Goal: Task Accomplishment & Management: Manage account settings

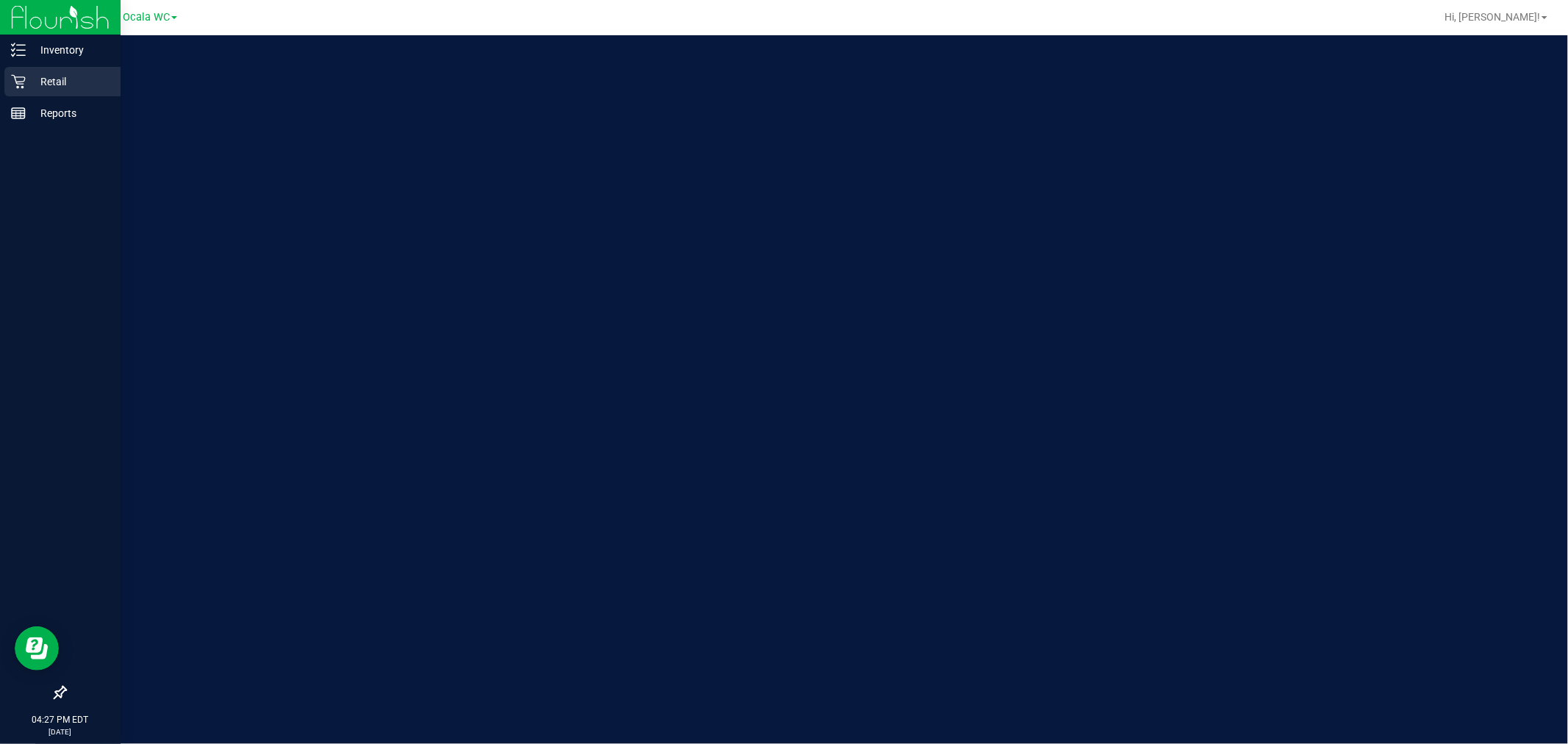
click at [22, 75] on icon at bounding box center [18, 82] width 15 height 15
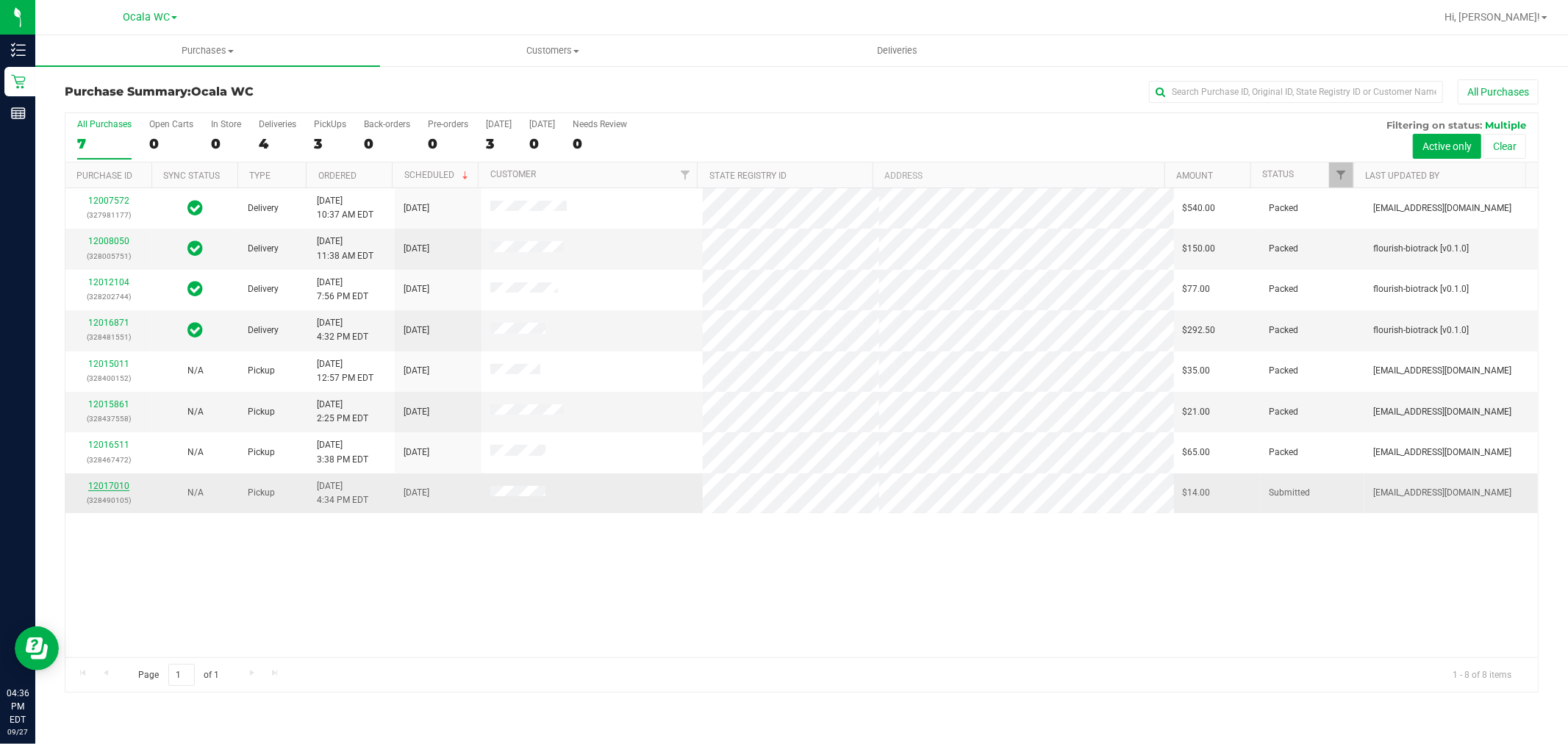
click at [122, 490] on link "12017010" at bounding box center [109, 485] width 42 height 10
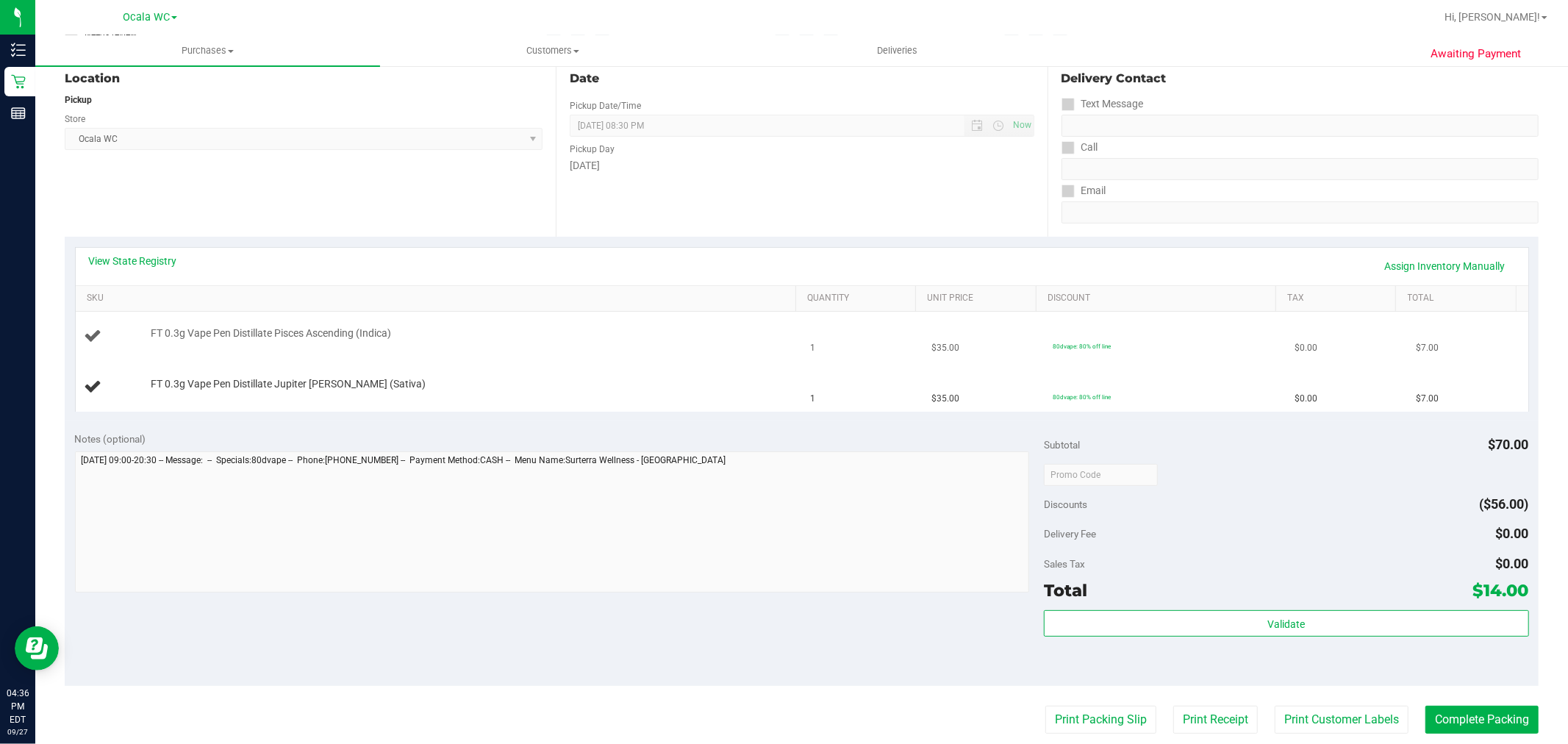
scroll to position [163, 0]
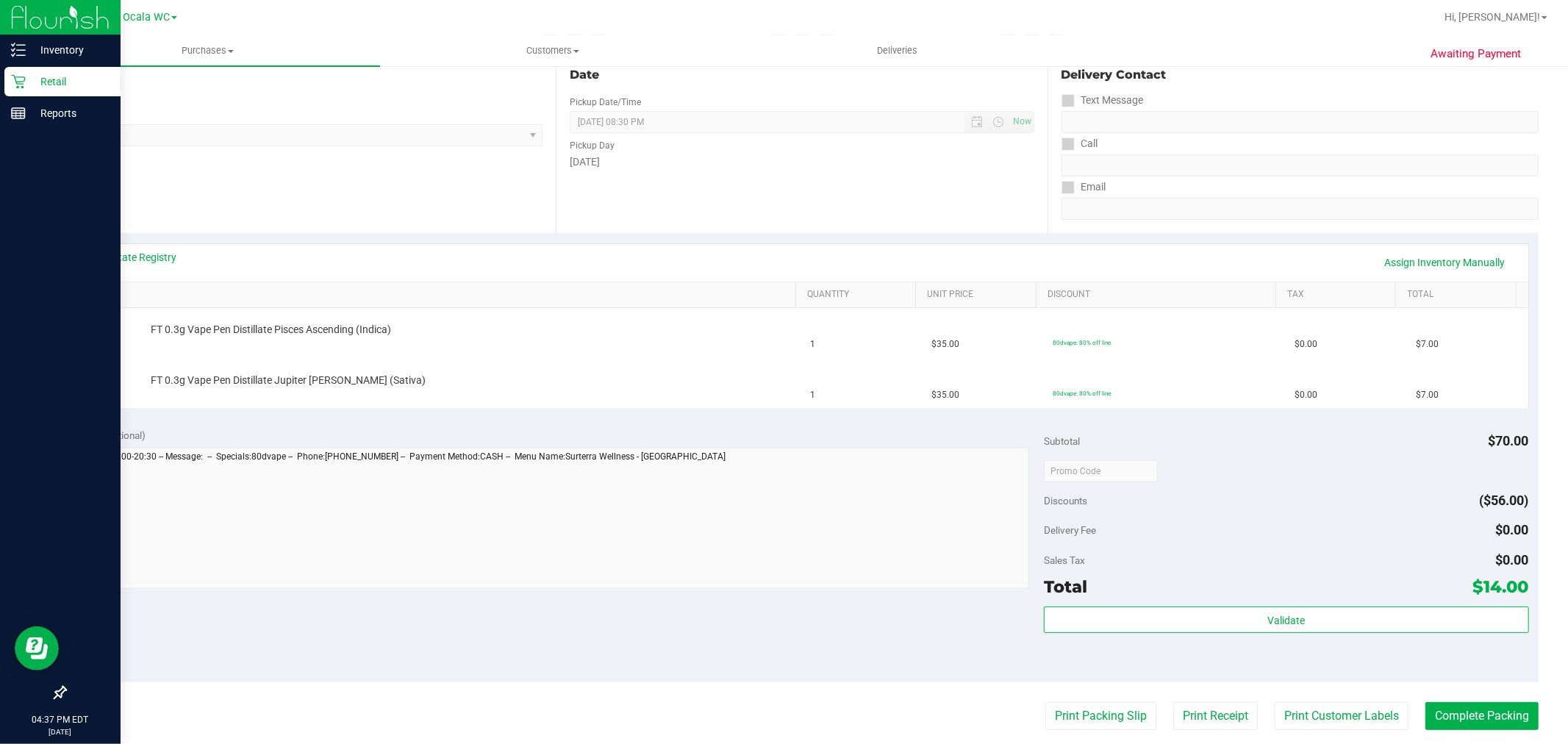
click at [40, 79] on p "Retail" at bounding box center [69, 82] width 88 height 18
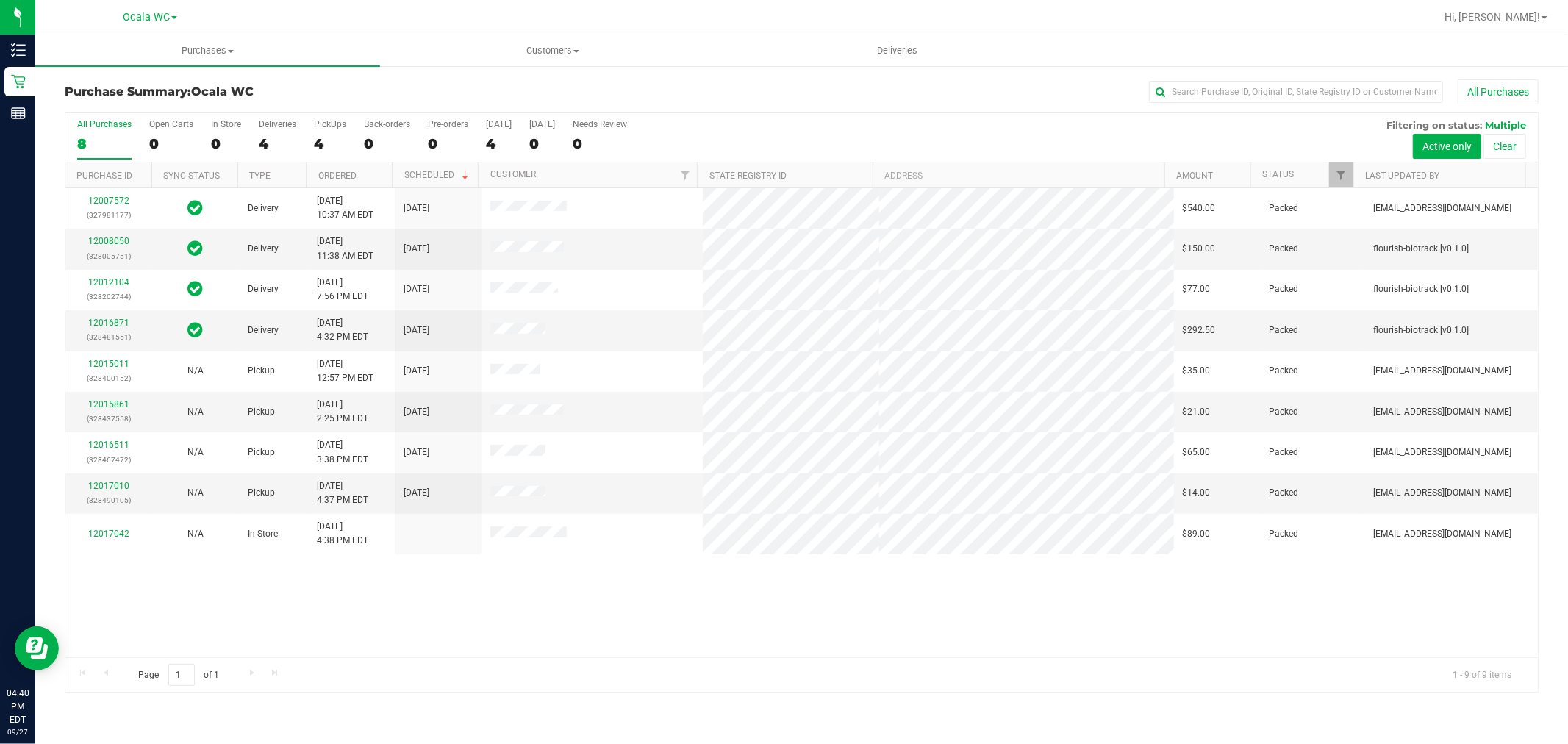
click at [1019, 614] on div "12007572 (327981177) Delivery [DATE] 10:37 AM EDT 10/1/2025 $540.00 Packed [EMA…" at bounding box center [801, 423] width 1472 height 469
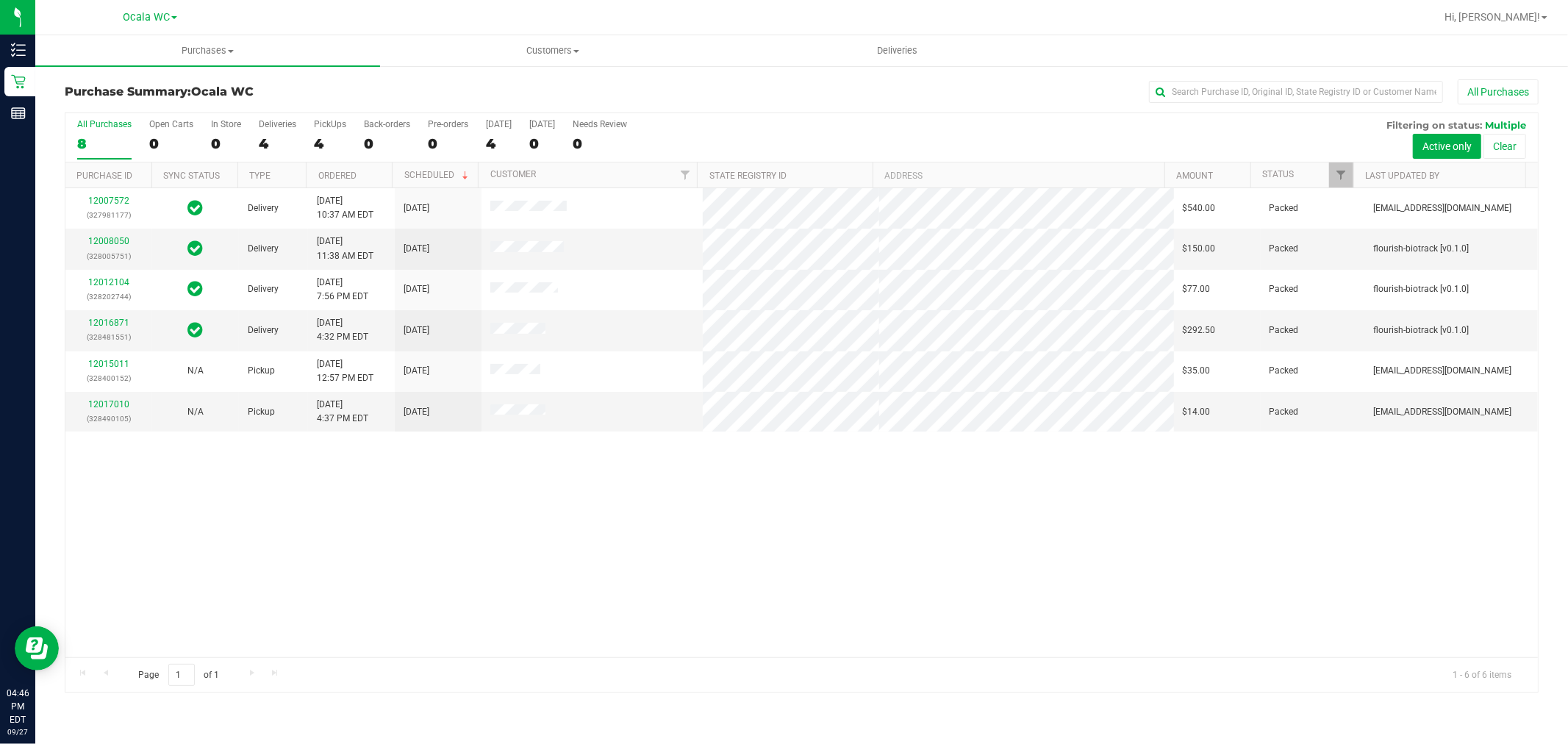
click at [393, 505] on div "12007572 (327981177) Delivery [DATE] 10:37 AM EDT 10/1/2025 $540.00 Packed [EMA…" at bounding box center [801, 423] width 1472 height 469
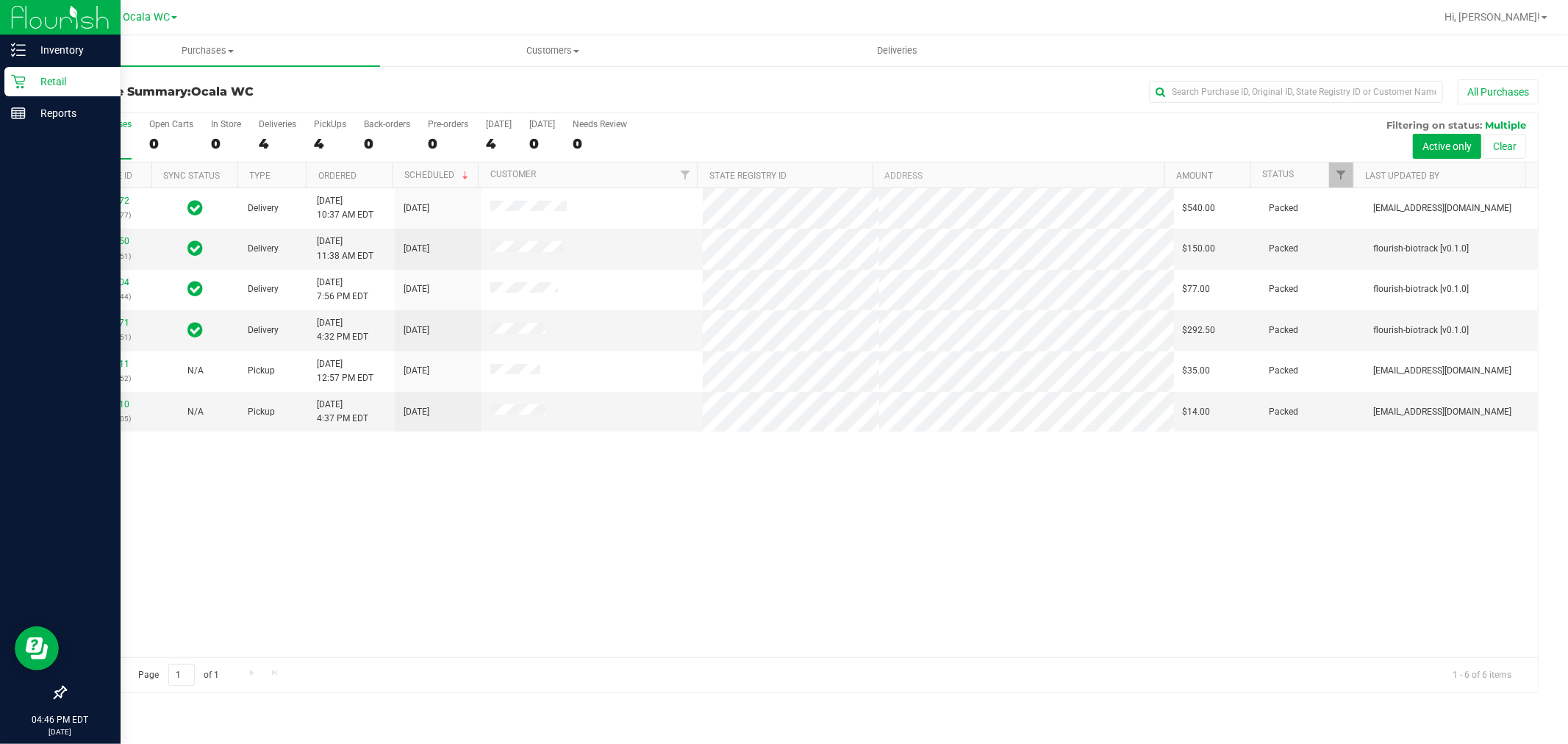
click at [33, 75] on p "Retail" at bounding box center [69, 82] width 88 height 18
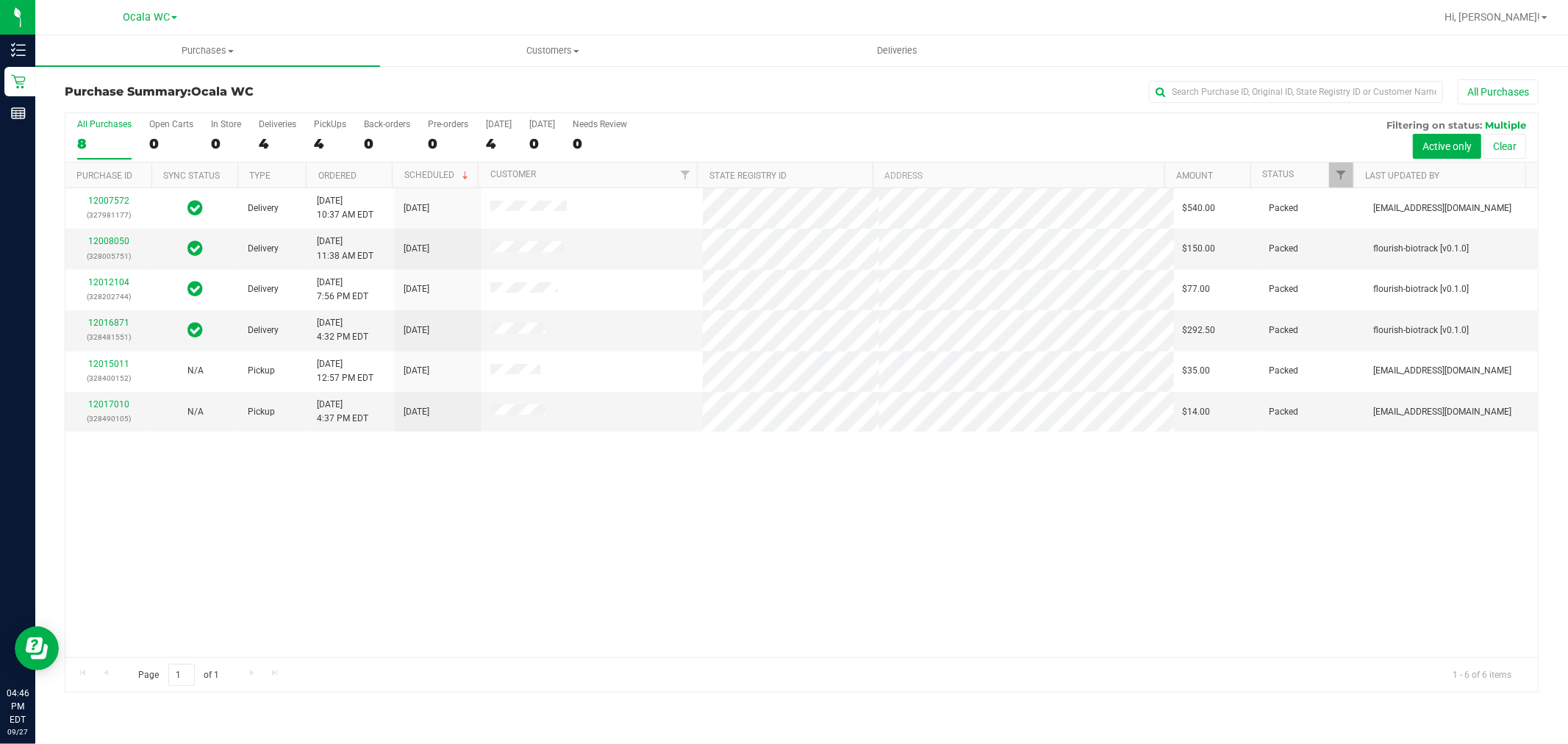
click at [1287, 168] on th "Status" at bounding box center [1302, 175] width 103 height 25
click at [1280, 173] on div at bounding box center [801, 402] width 1472 height 579
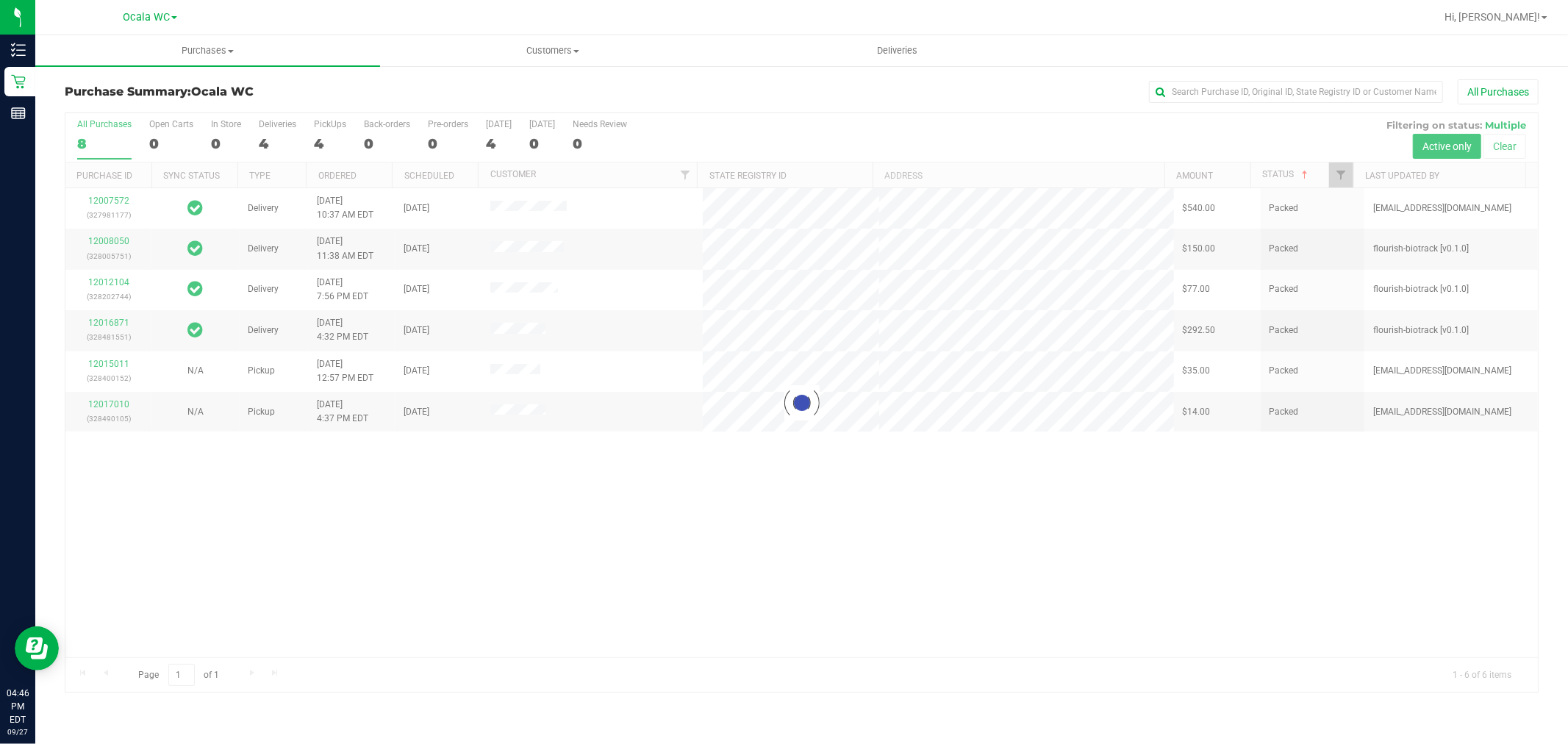
click at [1277, 174] on div at bounding box center [801, 402] width 1472 height 579
click at [1287, 168] on div at bounding box center [801, 402] width 1472 height 579
click at [1285, 170] on div at bounding box center [801, 402] width 1472 height 579
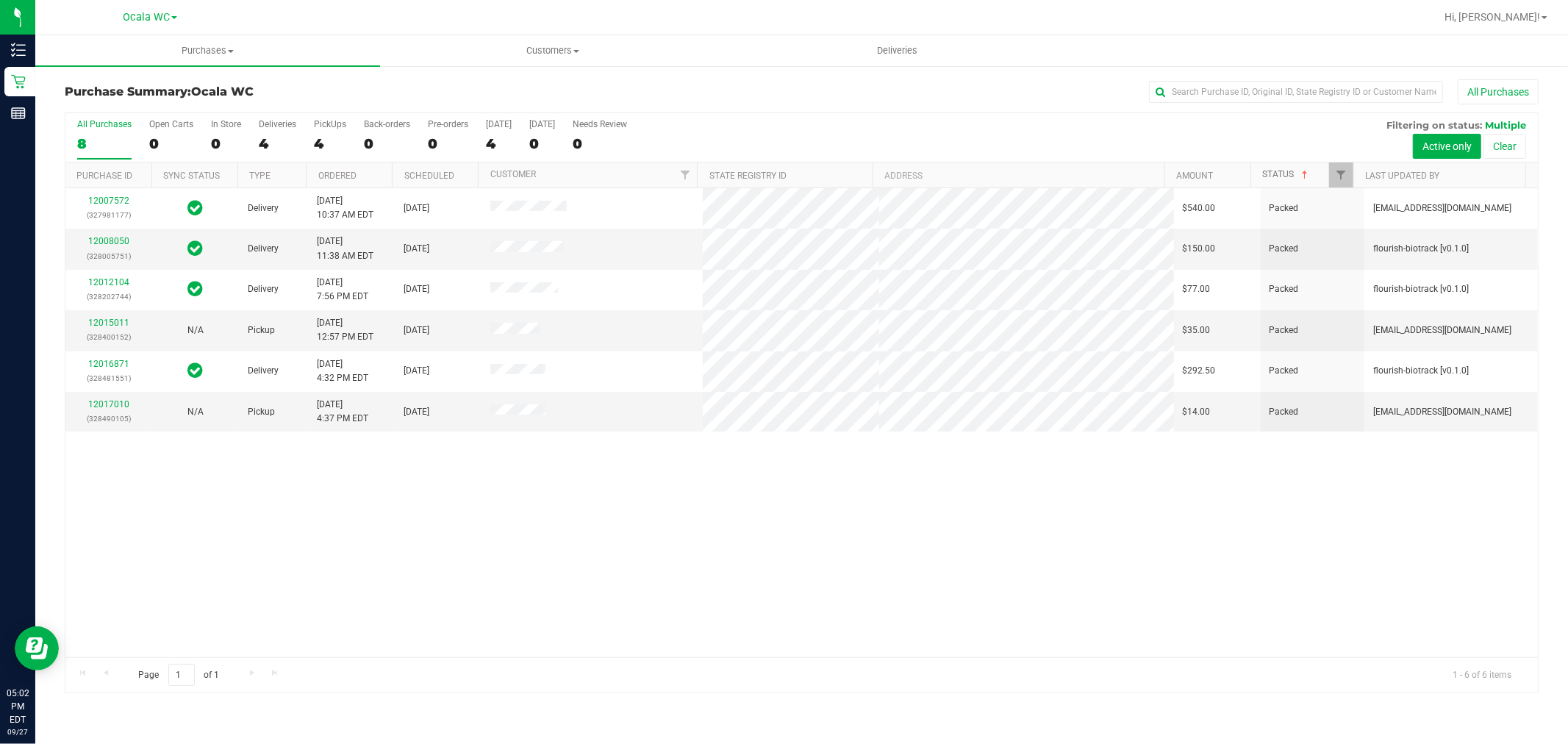
click at [1301, 172] on span at bounding box center [1304, 175] width 12 height 12
click at [916, 659] on div "Page 1 of 1 1 - 6 of 6 items" at bounding box center [801, 675] width 1472 height 35
click at [1283, 476] on div "12007572 (327981177) Delivery [DATE] 10:37 AM EDT 10/1/2025 $540.00 Packed [EMA…" at bounding box center [801, 423] width 1472 height 469
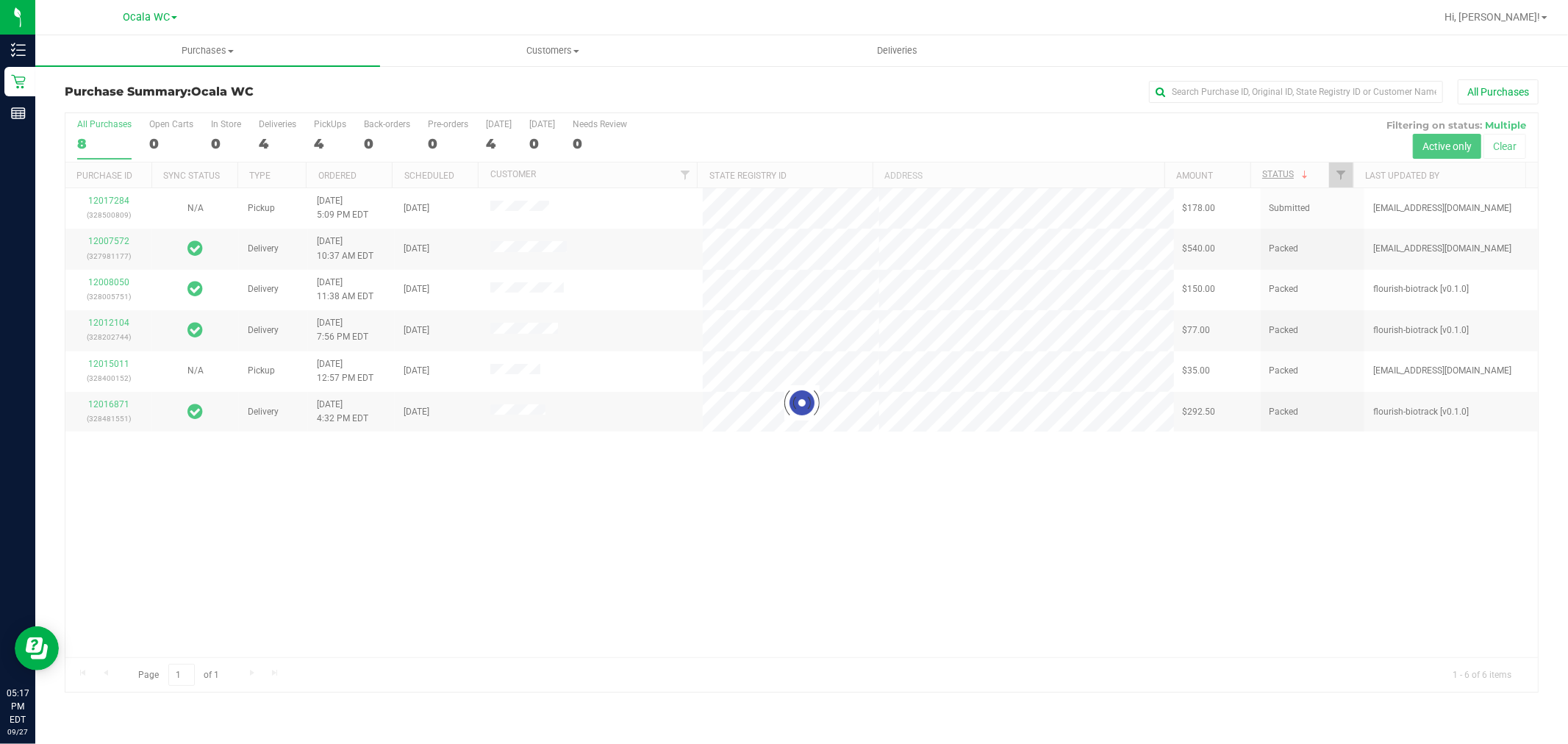
click at [104, 204] on div at bounding box center [801, 402] width 1472 height 579
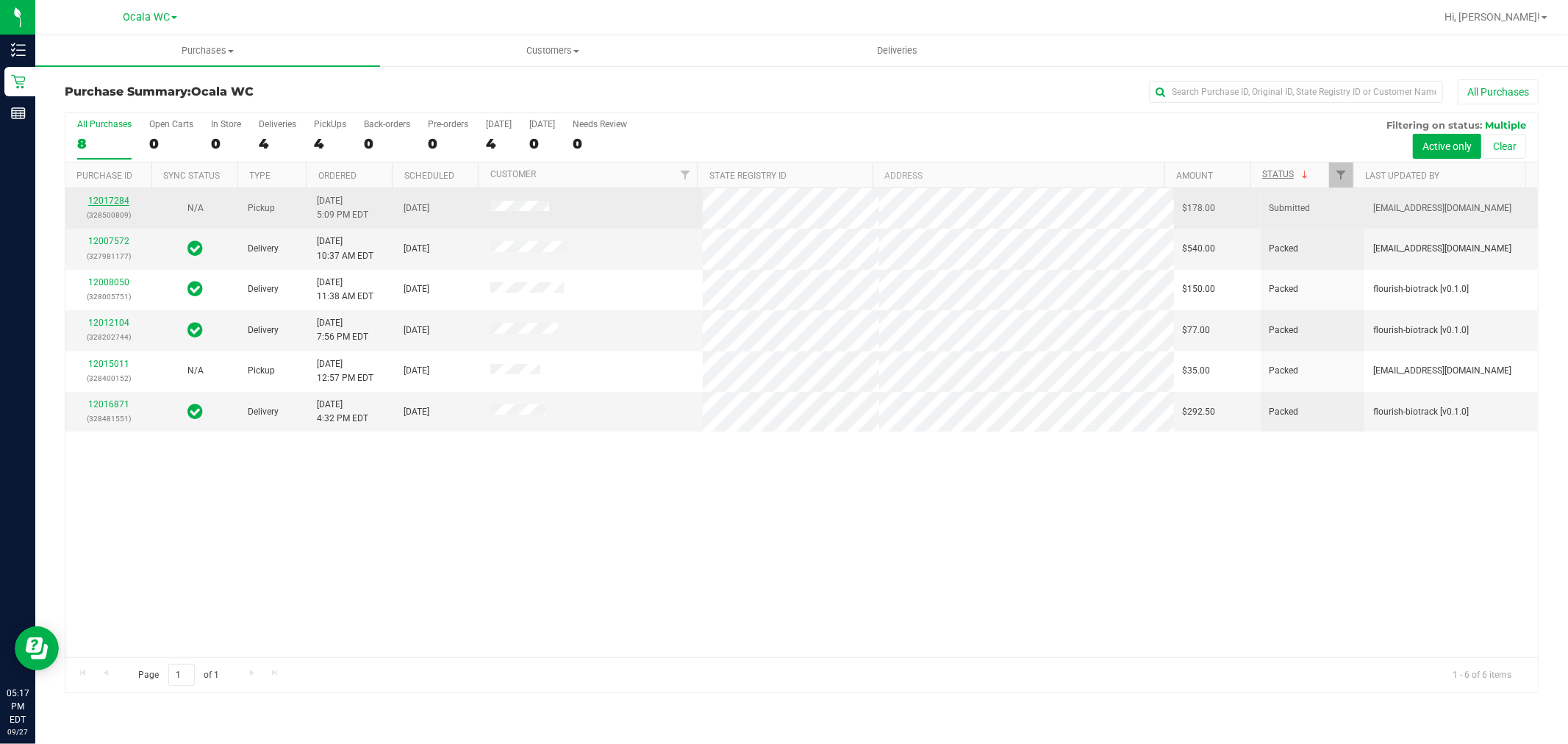
drag, startPoint x: 107, startPoint y: 204, endPoint x: 125, endPoint y: 196, distance: 19.7
click at [125, 196] on link "12017284" at bounding box center [109, 200] width 42 height 10
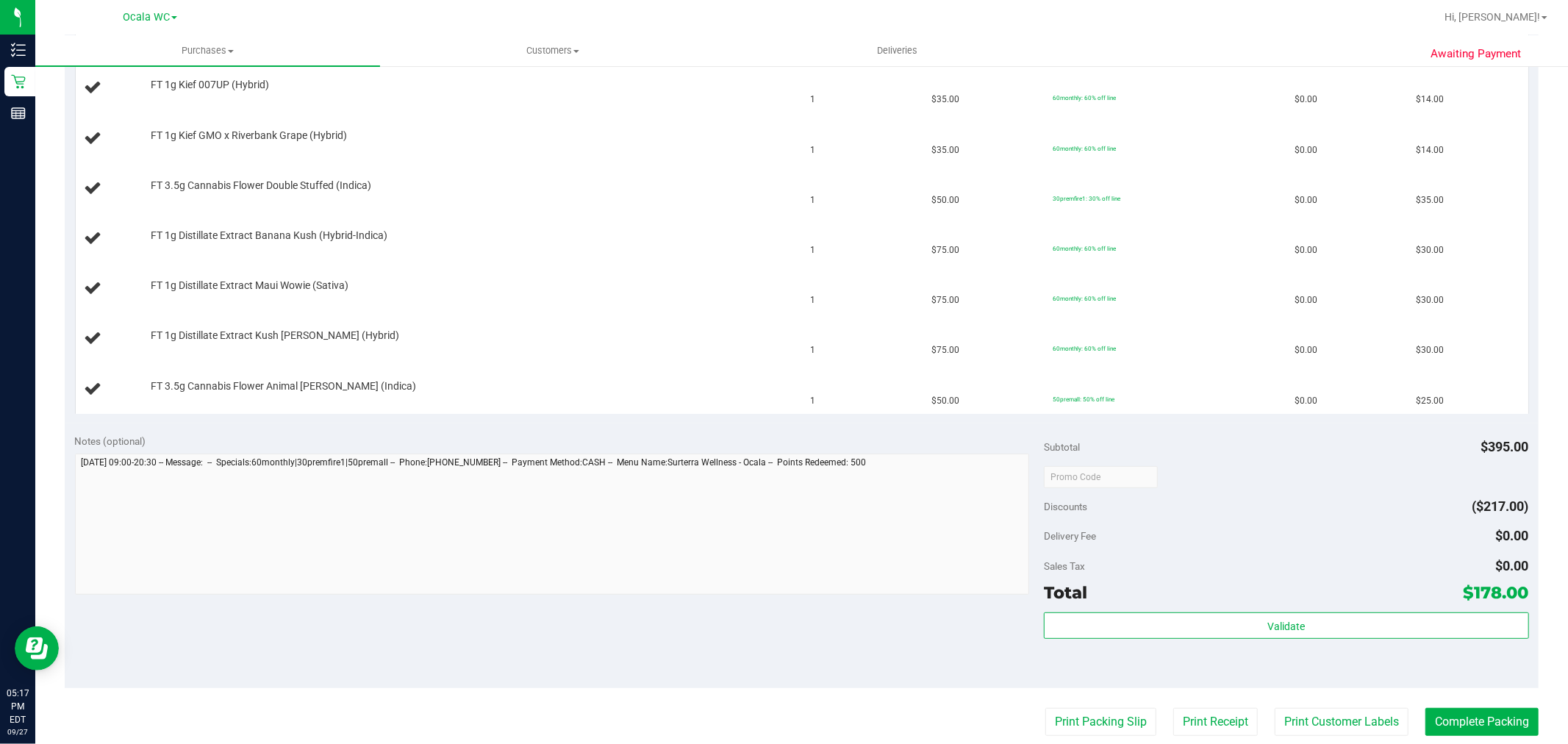
scroll to position [653, 0]
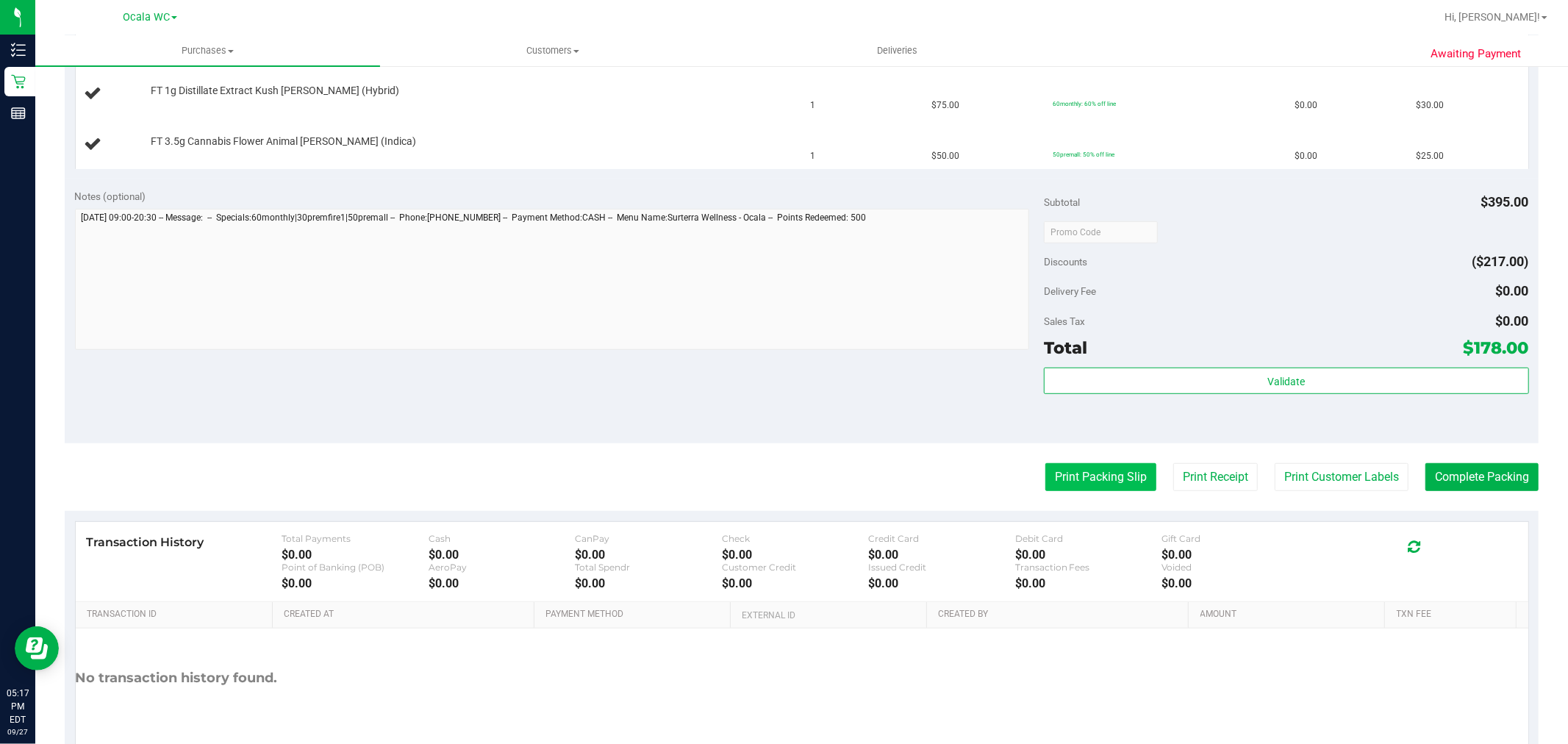
click at [1062, 467] on button "Print Packing Slip" at bounding box center [1100, 477] width 111 height 28
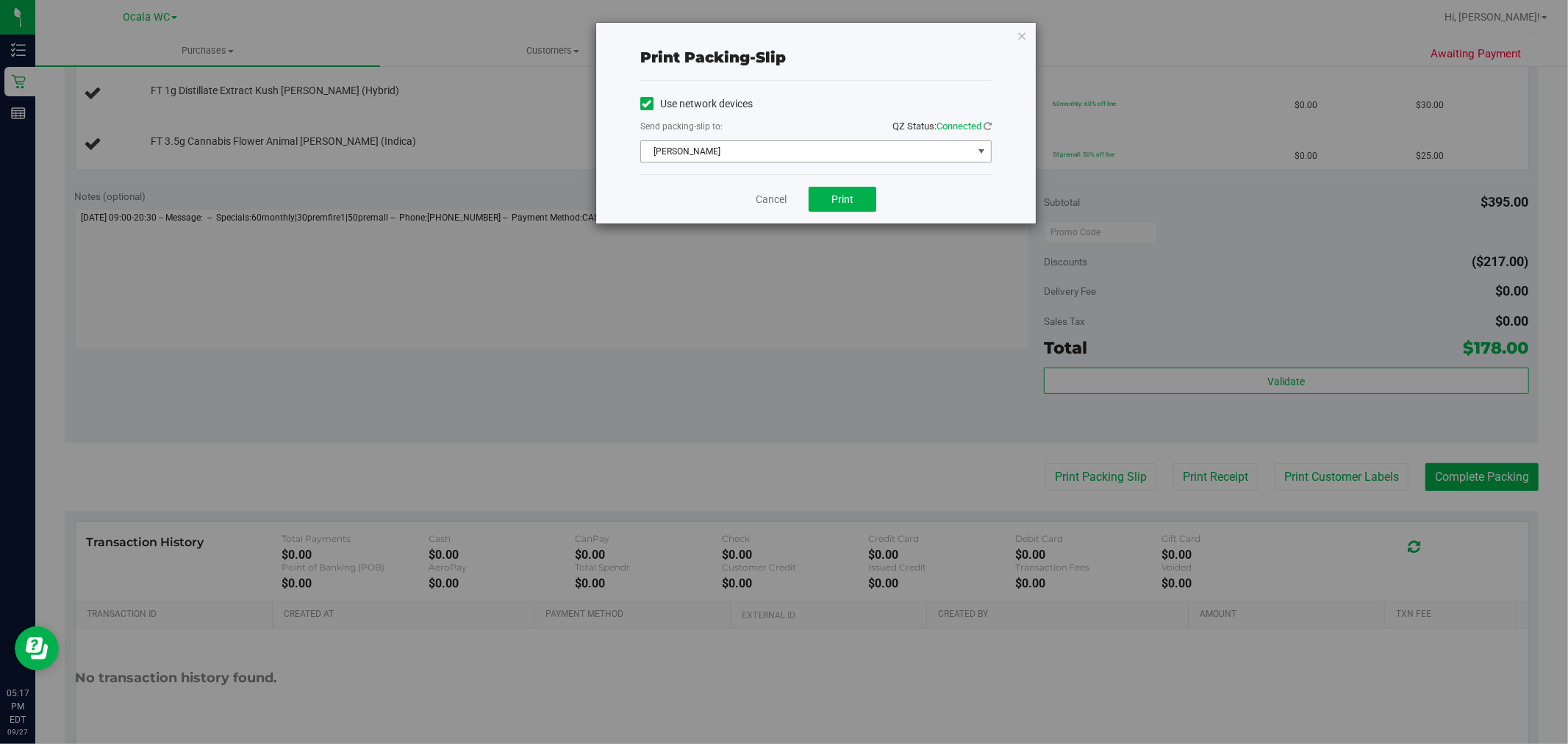
click at [848, 156] on span "[PERSON_NAME]" at bounding box center [806, 152] width 331 height 21
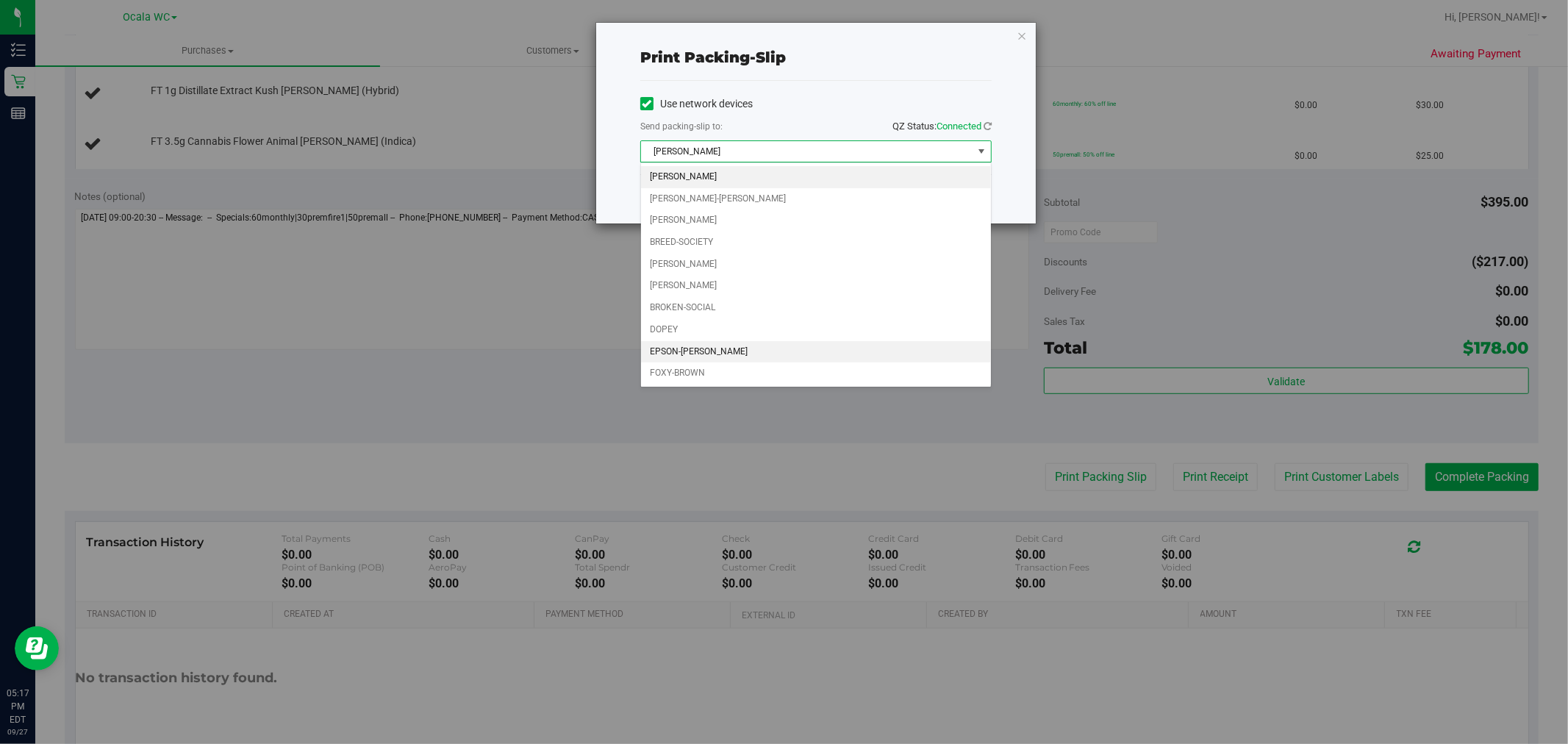
click at [738, 349] on li "EPSON-[PERSON_NAME]" at bounding box center [815, 352] width 350 height 22
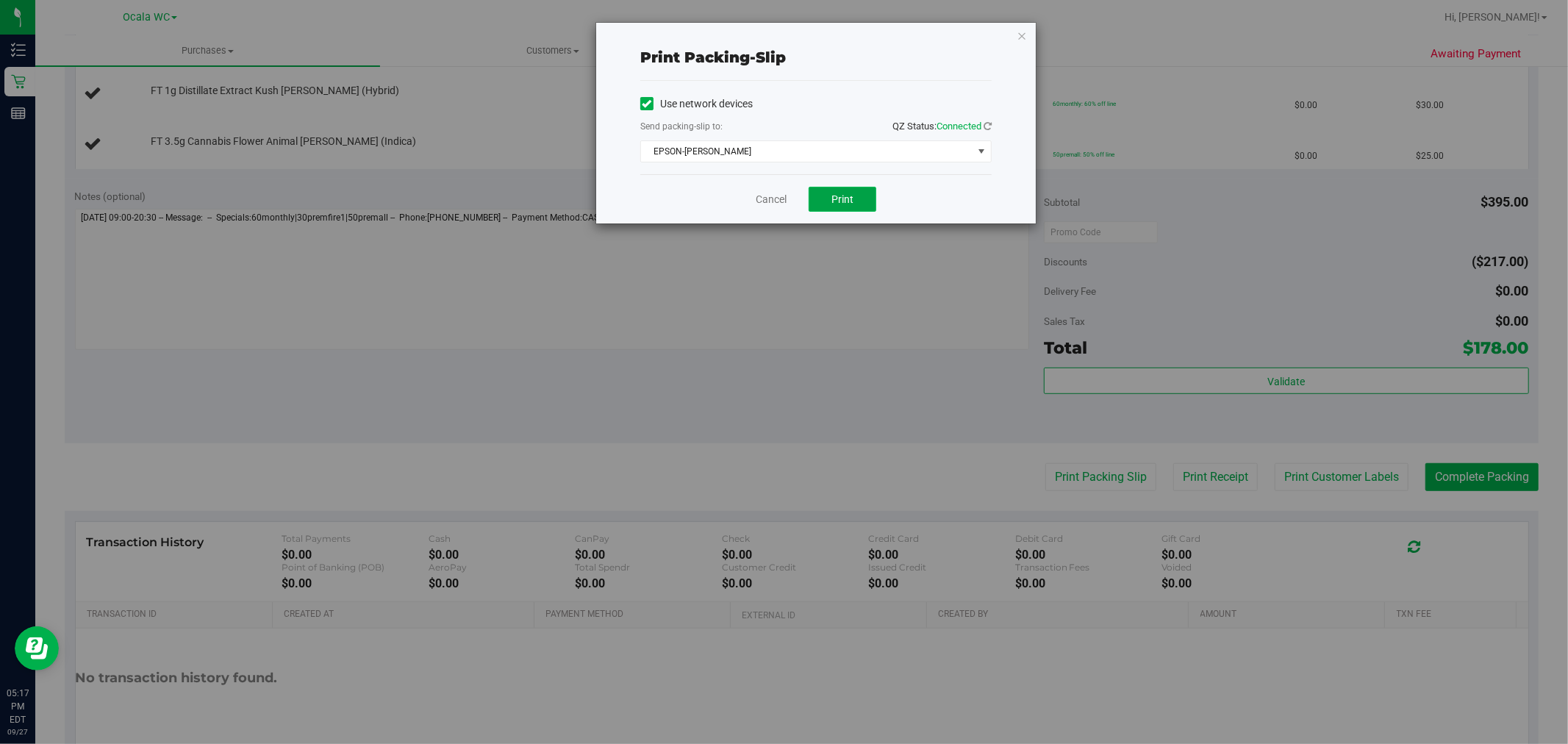
click at [816, 195] on button "Print" at bounding box center [842, 199] width 68 height 25
click at [787, 196] on div "Cancel Print" at bounding box center [815, 199] width 351 height 49
click at [770, 200] on link "Cancel" at bounding box center [771, 199] width 31 height 15
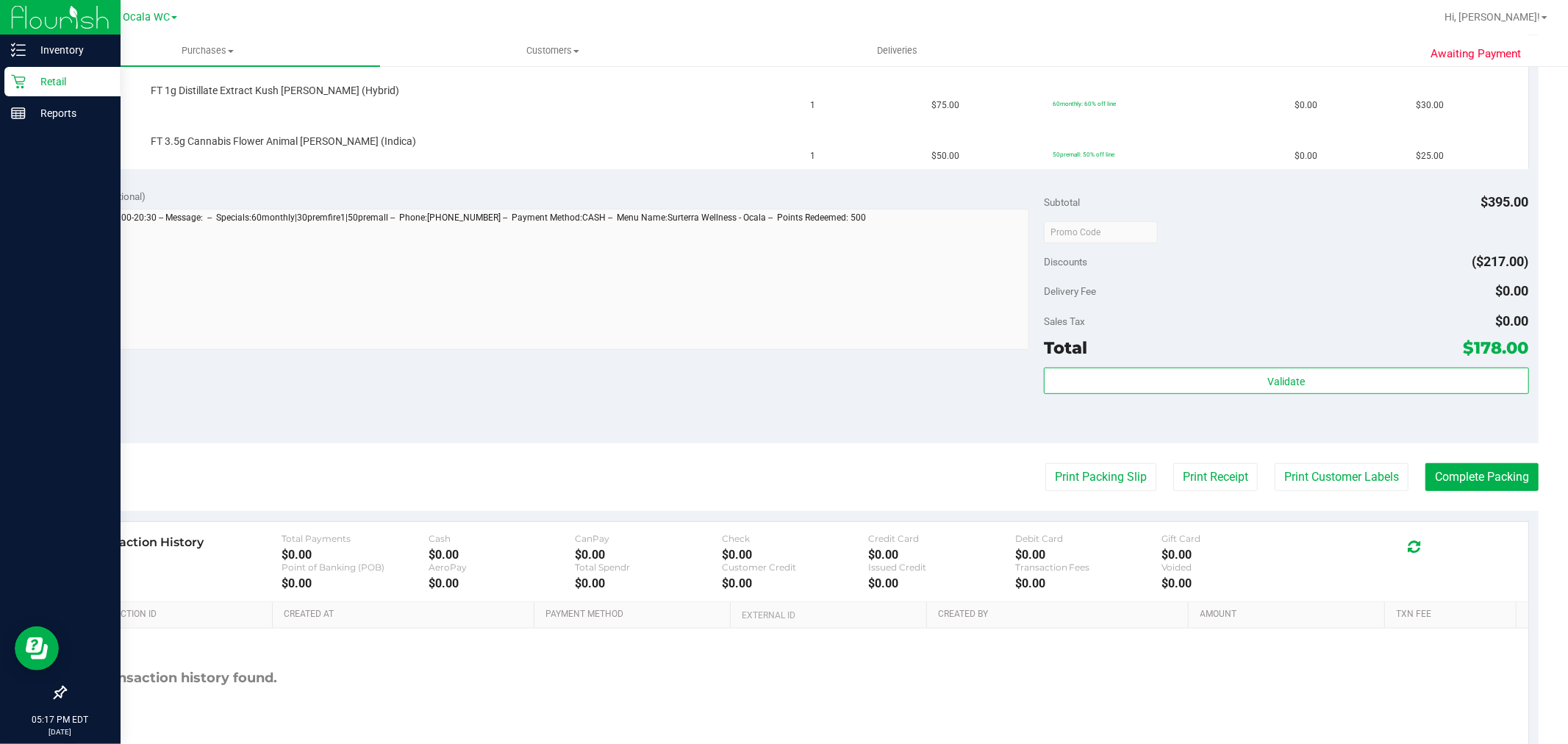
click at [18, 86] on icon at bounding box center [18, 82] width 14 height 14
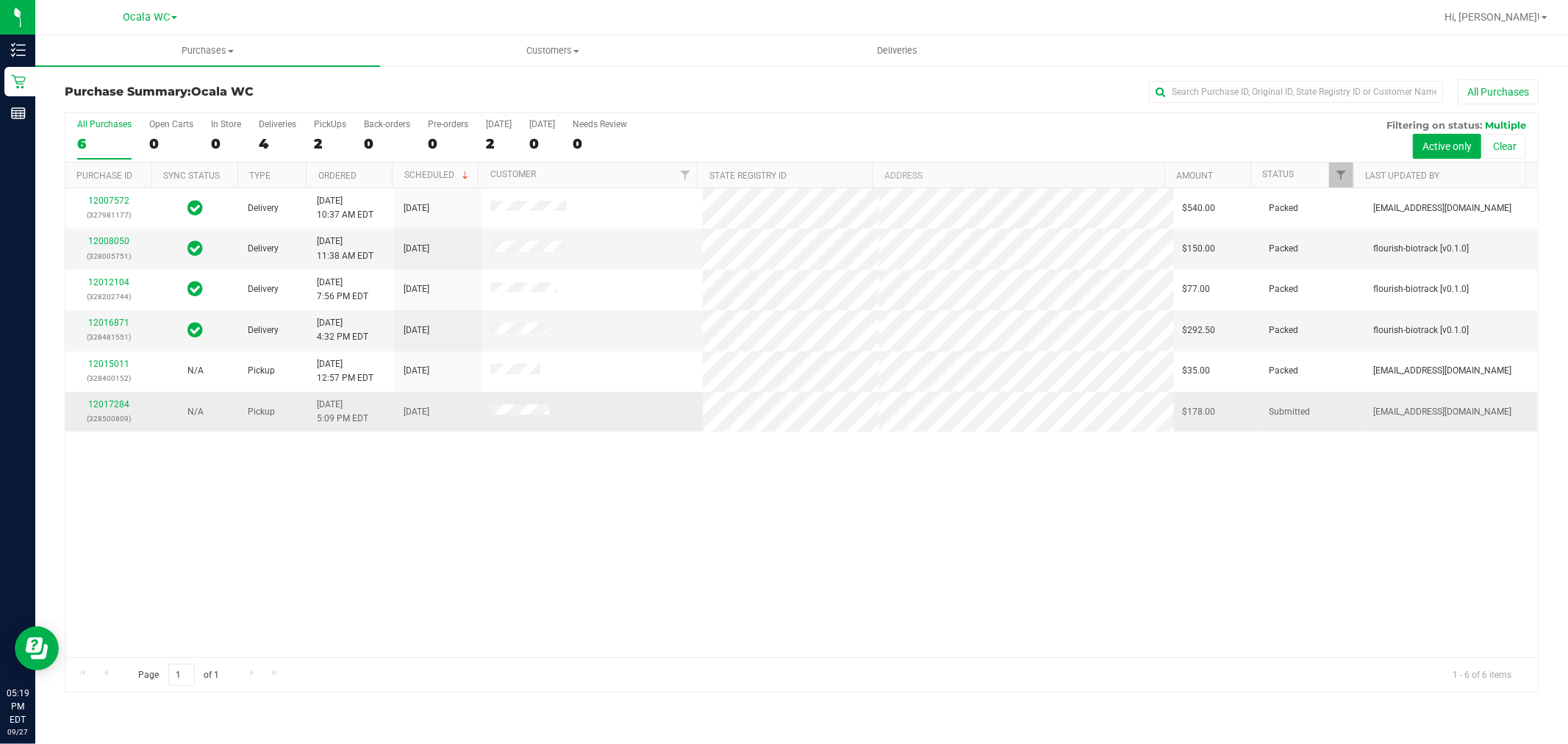
drag, startPoint x: 347, startPoint y: 502, endPoint x: 247, endPoint y: 408, distance: 137.2
click at [347, 502] on div "12007572 (327981177) Delivery [DATE] 10:37 AM EDT 10/1/2025 $540.00 Packed [EMA…" at bounding box center [801, 423] width 1472 height 469
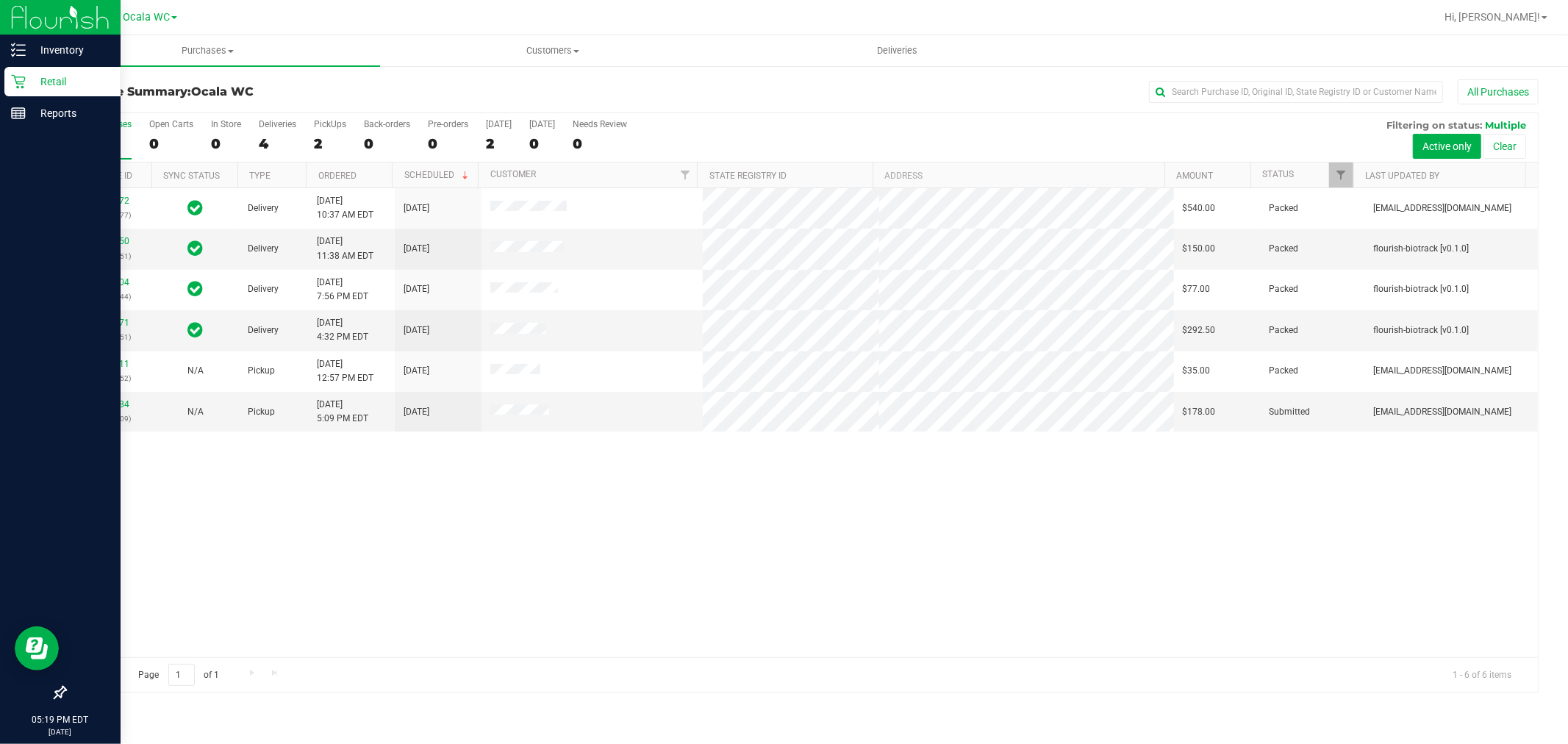
click at [8, 81] on div "Retail" at bounding box center [62, 82] width 116 height 29
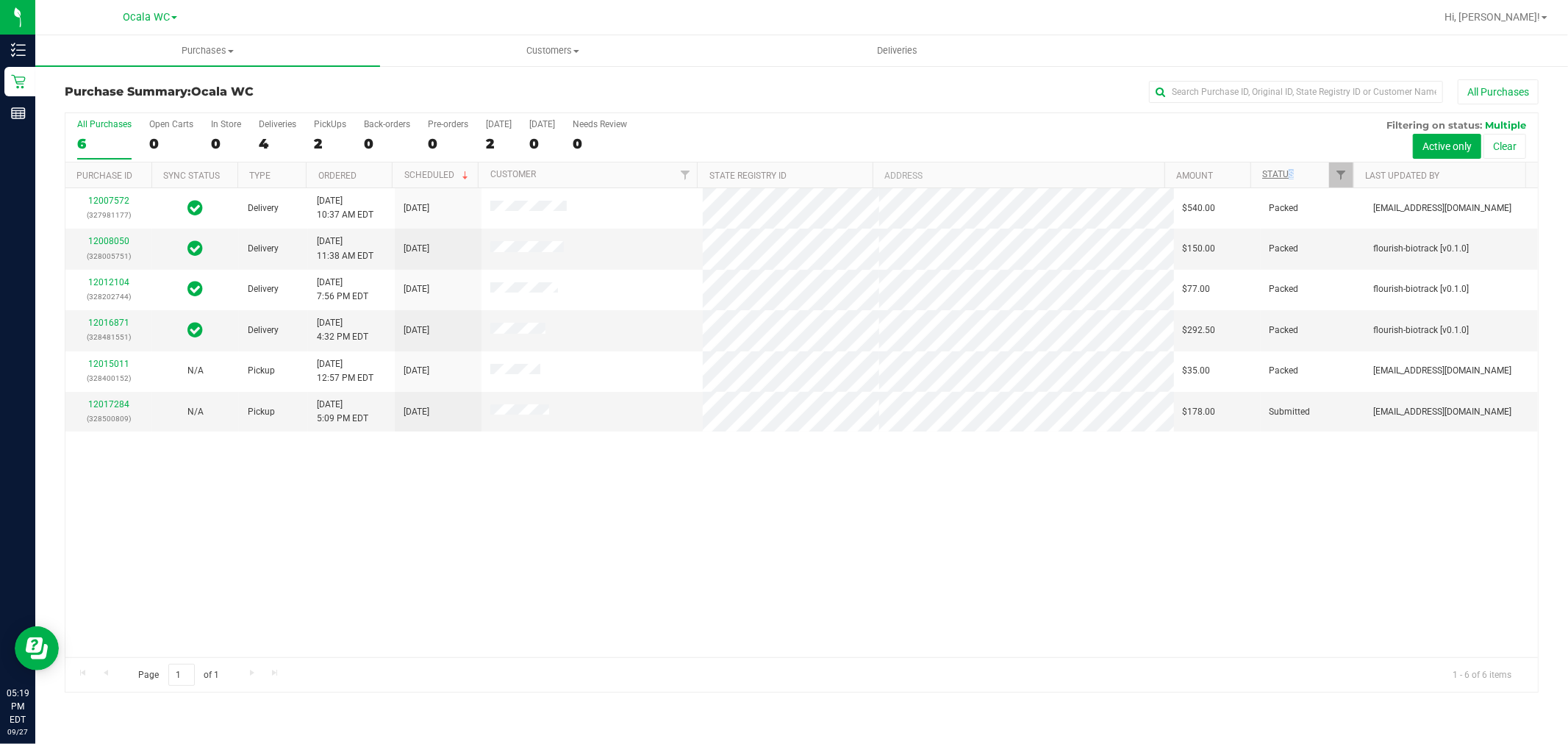
click at [1287, 169] on th "Status" at bounding box center [1302, 175] width 103 height 25
click at [1277, 175] on div at bounding box center [801, 402] width 1472 height 579
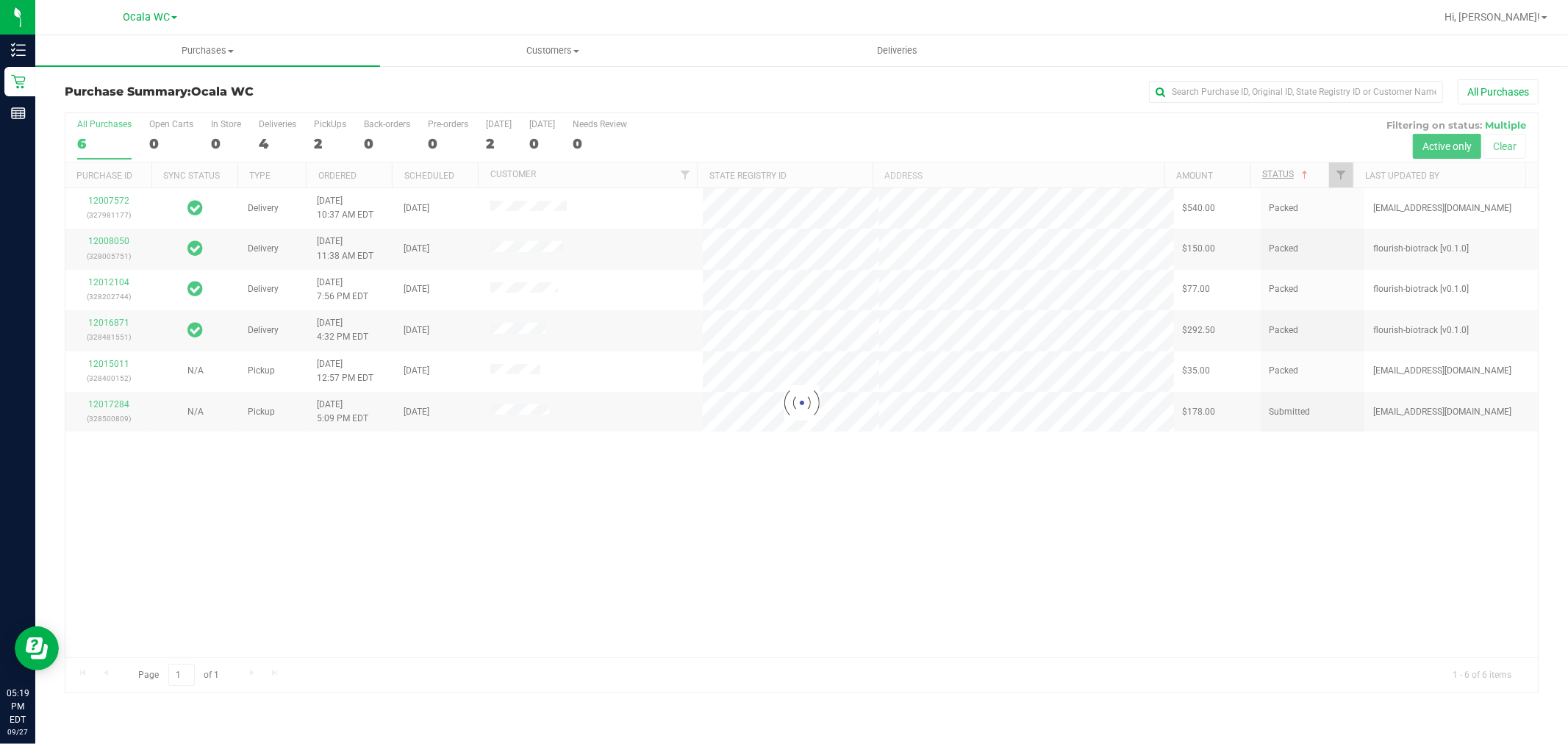
click at [1277, 175] on div at bounding box center [801, 402] width 1472 height 579
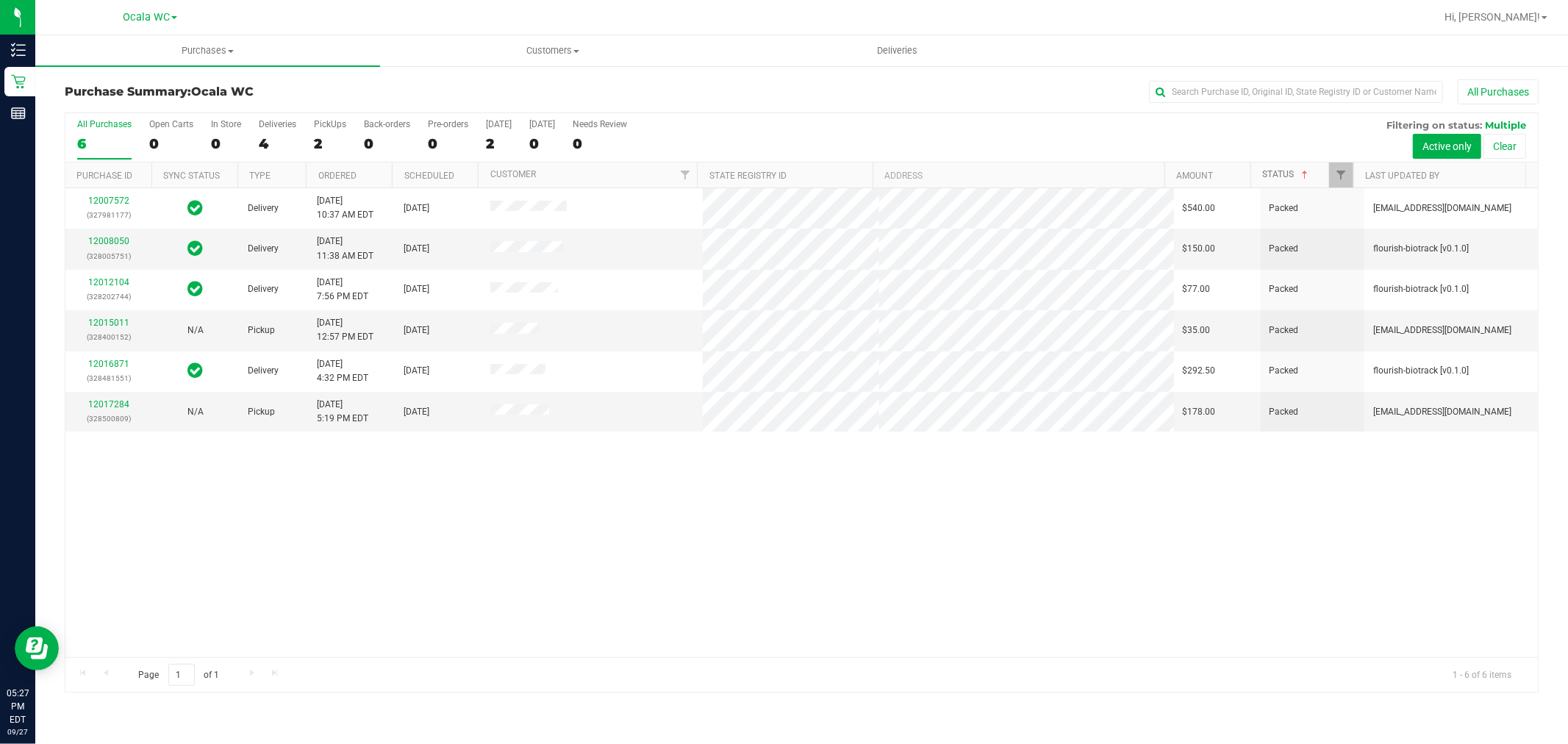
click at [1275, 176] on link "Status" at bounding box center [1286, 174] width 48 height 10
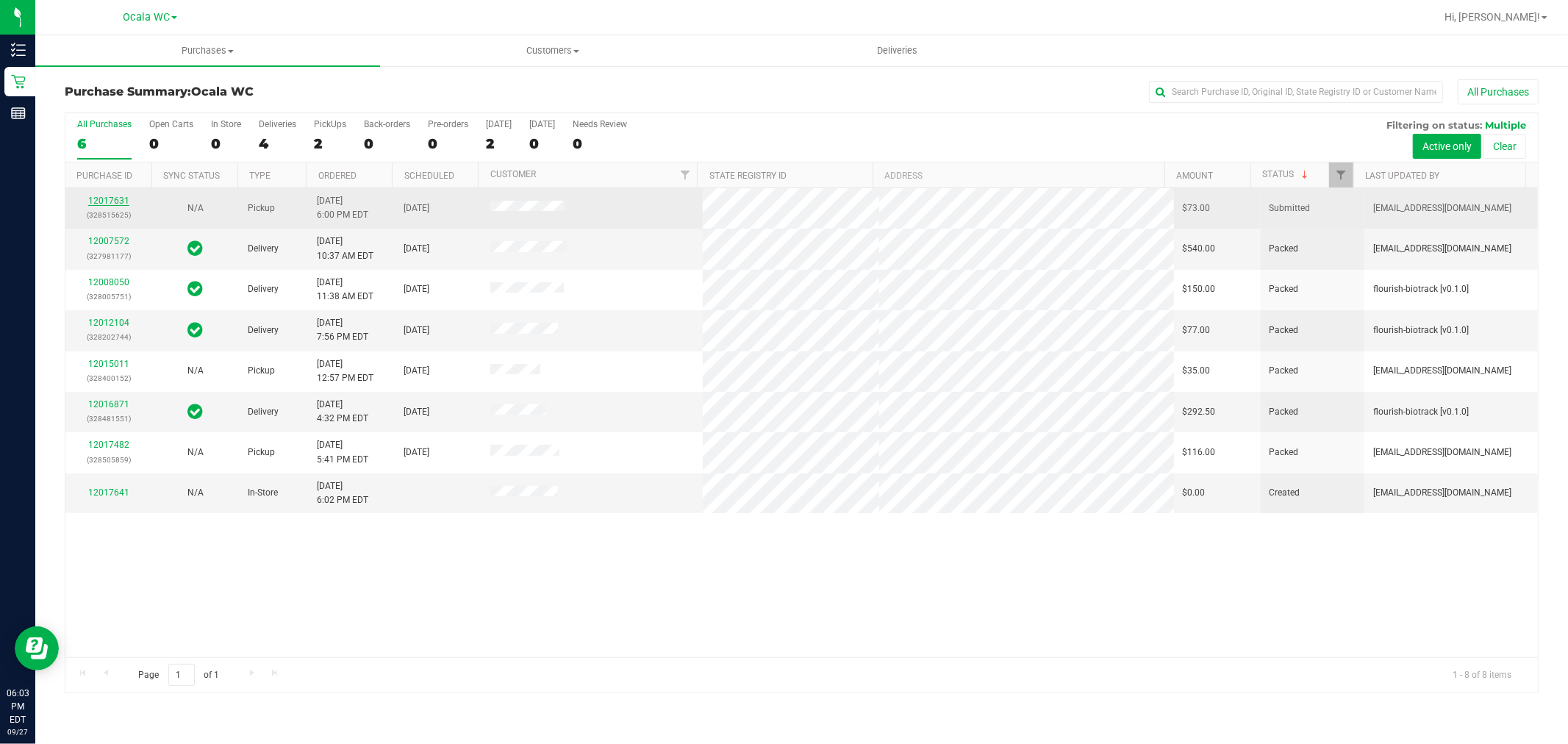
click at [101, 202] on link "12017631" at bounding box center [109, 200] width 42 height 10
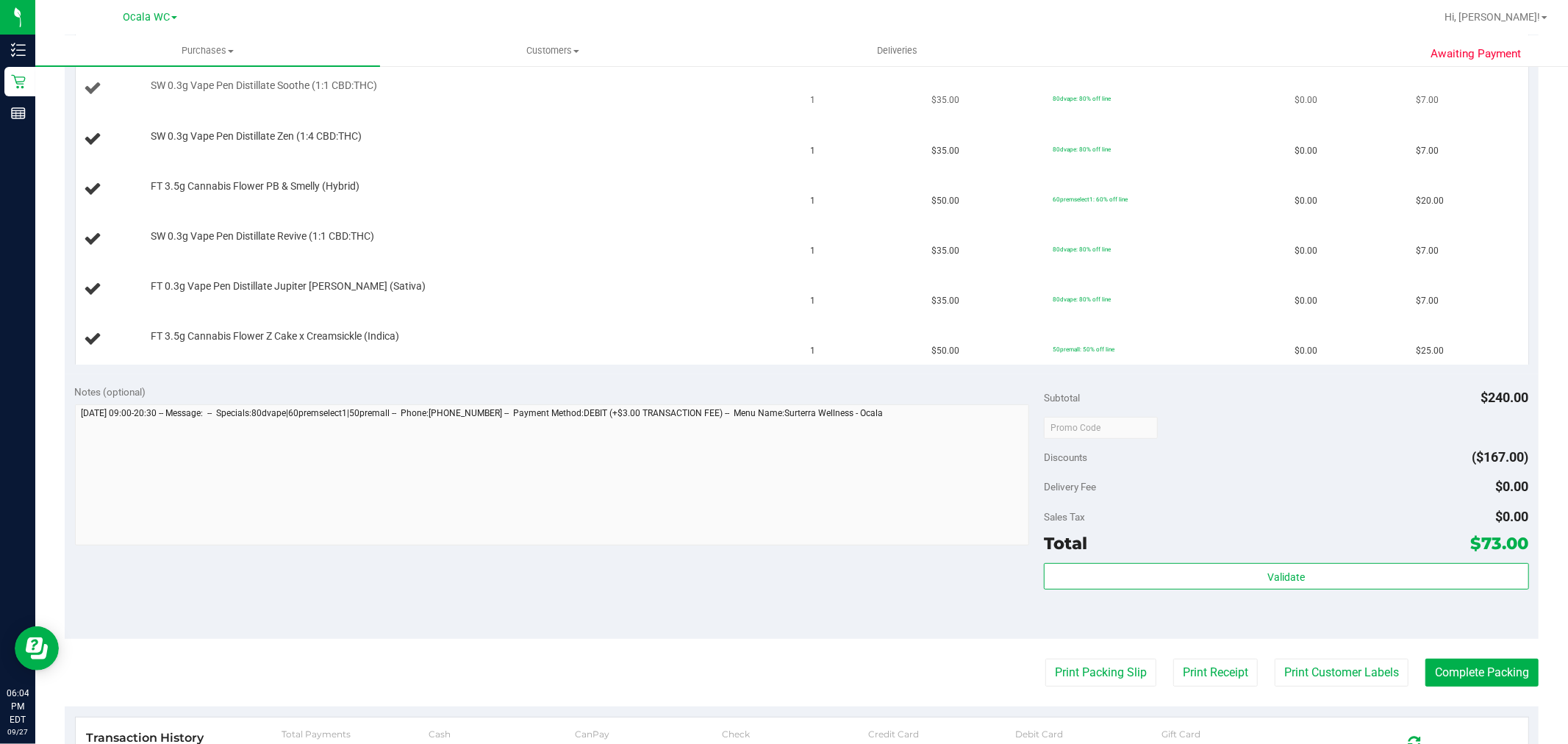
scroll to position [408, 0]
click at [1094, 681] on button "Print Packing Slip" at bounding box center [1100, 672] width 111 height 28
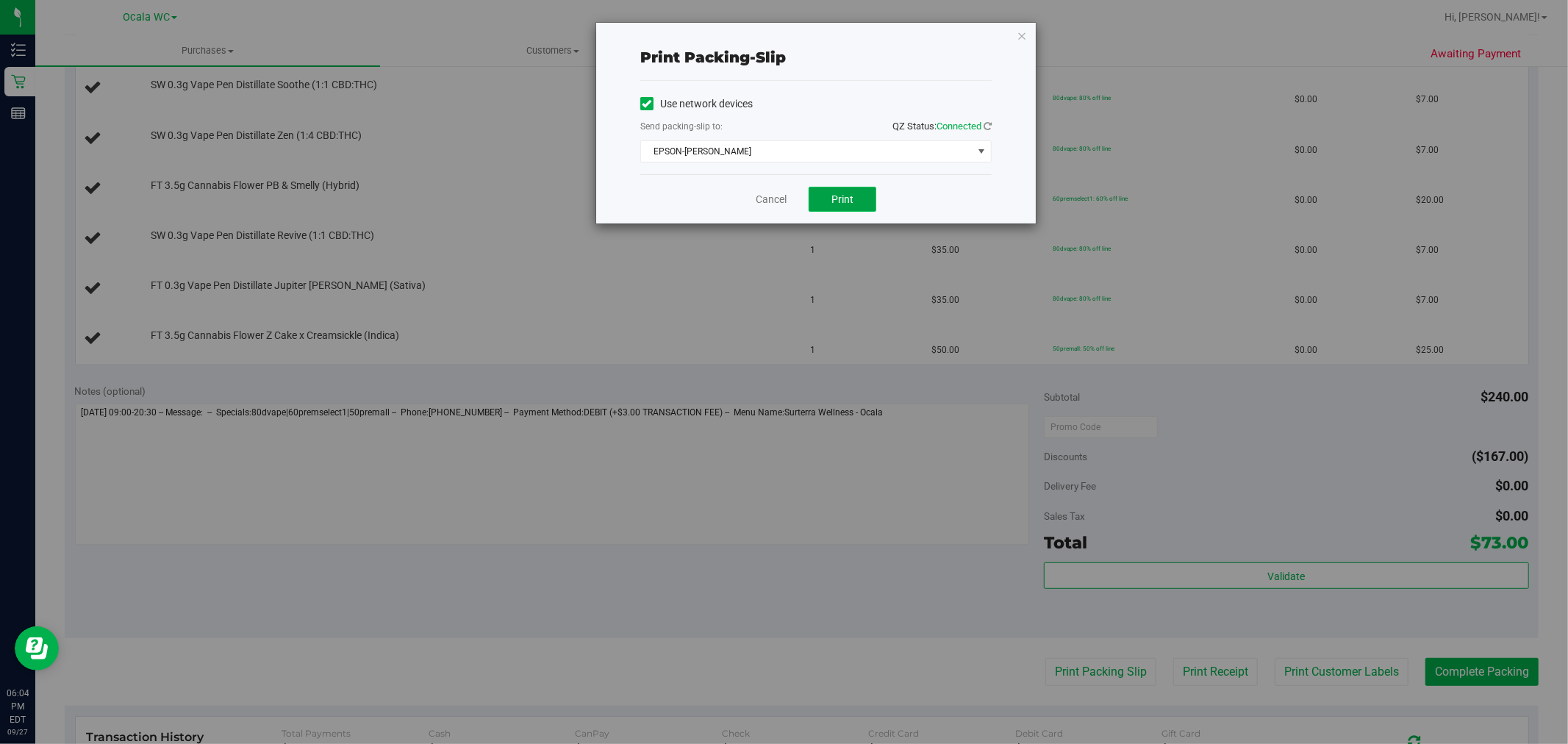
click at [817, 208] on button "Print" at bounding box center [842, 199] width 68 height 25
click at [1020, 35] on icon "button" at bounding box center [1021, 35] width 10 height 18
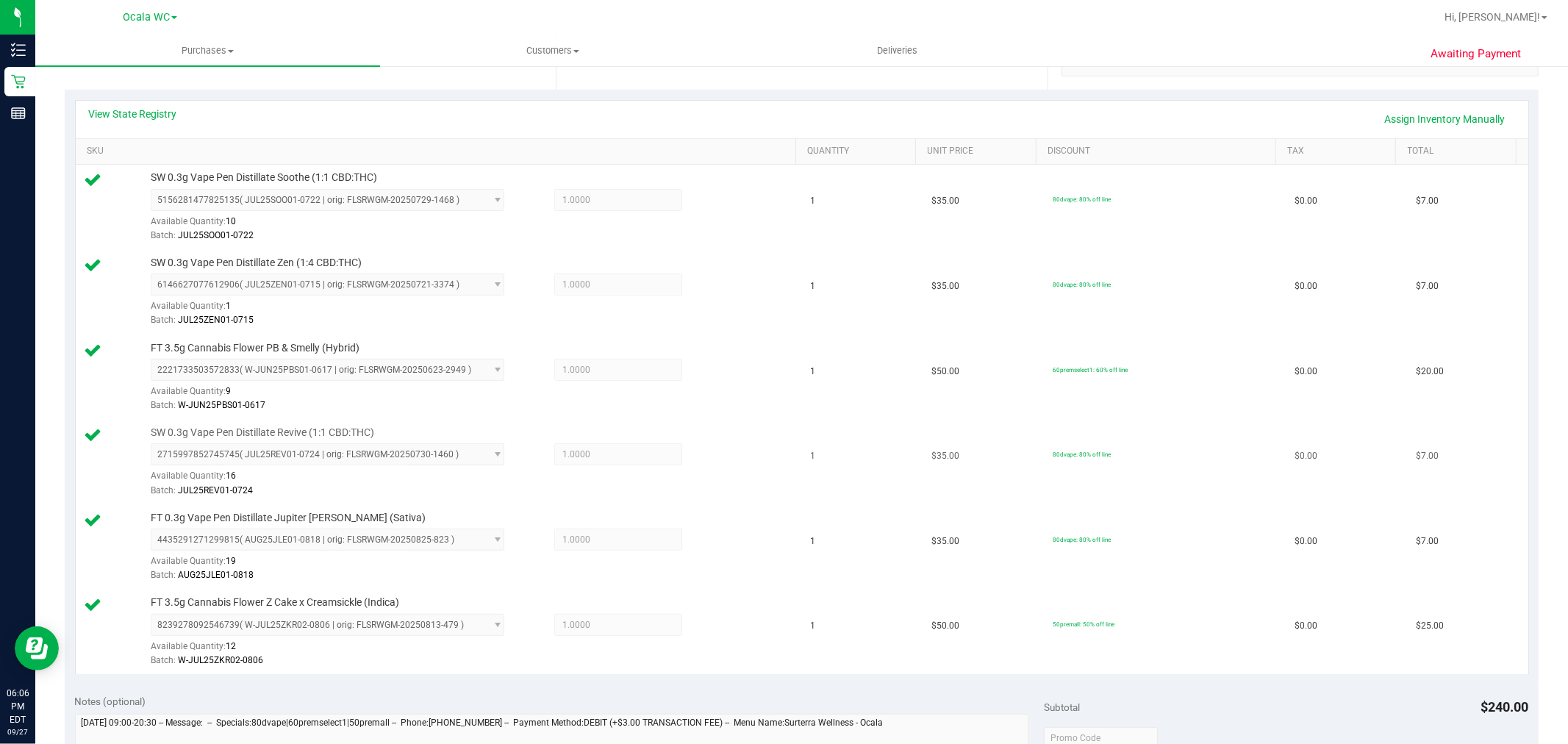
scroll to position [490, 0]
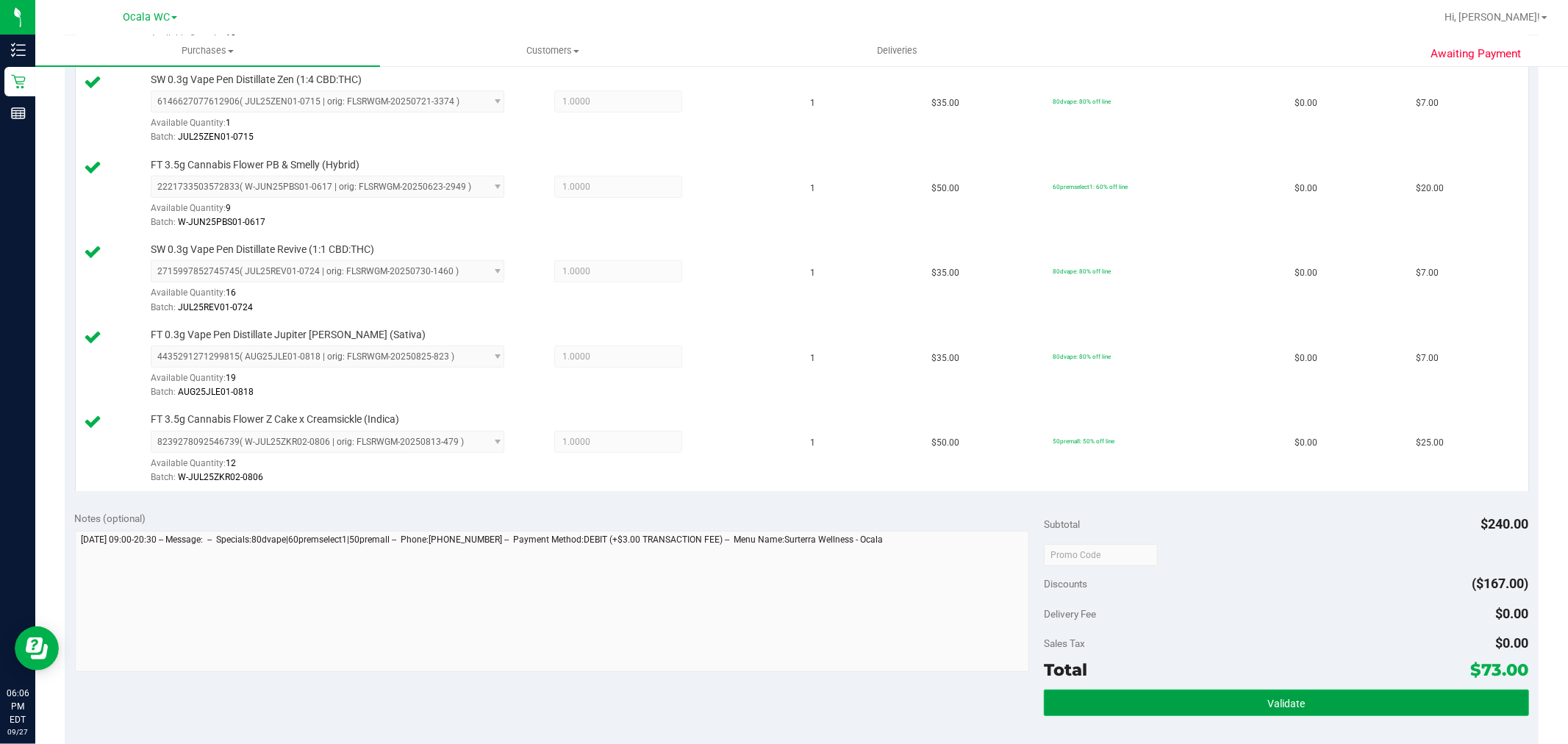
click at [1200, 709] on button "Validate" at bounding box center [1286, 703] width 484 height 26
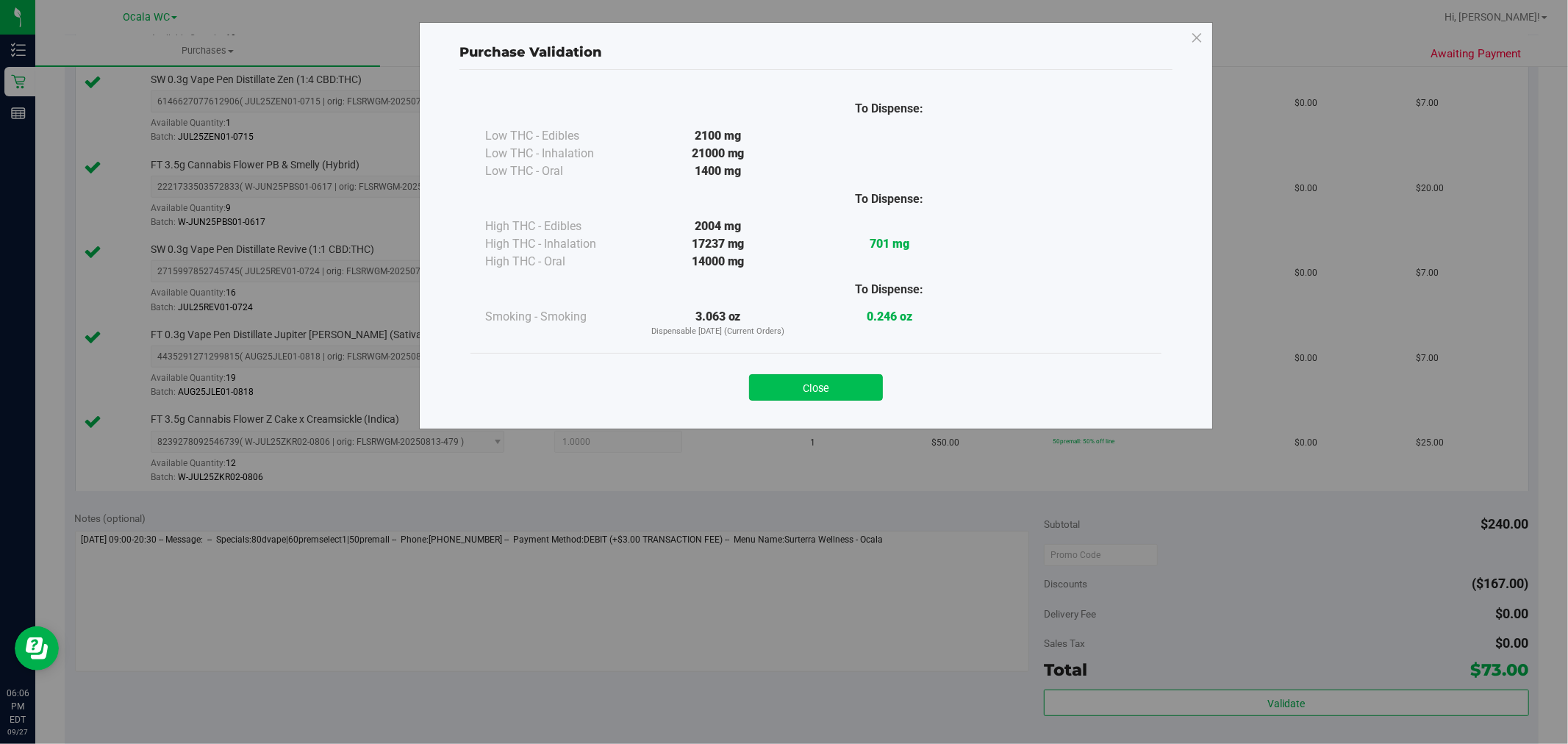
click at [795, 395] on button "Close" at bounding box center [816, 387] width 134 height 26
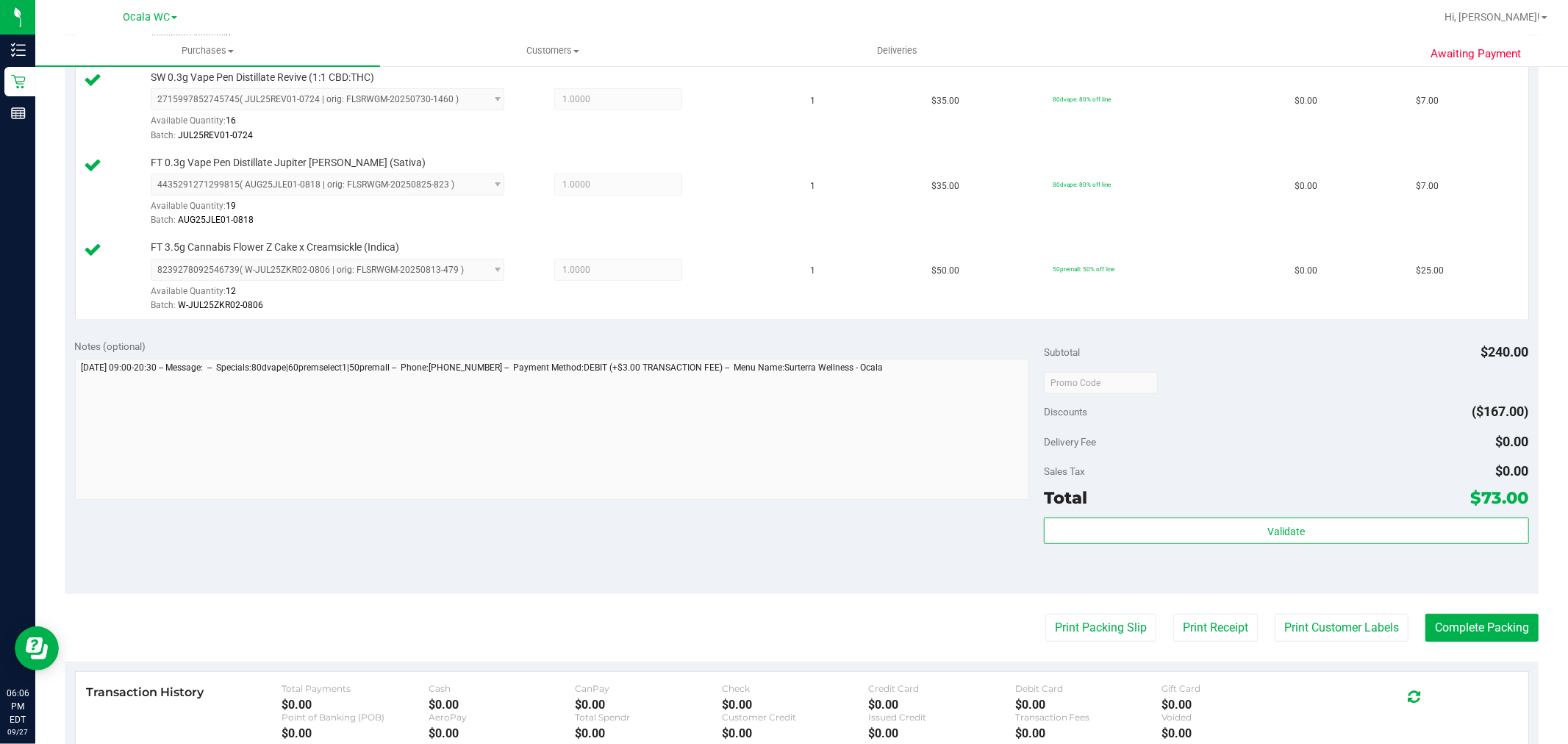
scroll to position [817, 0]
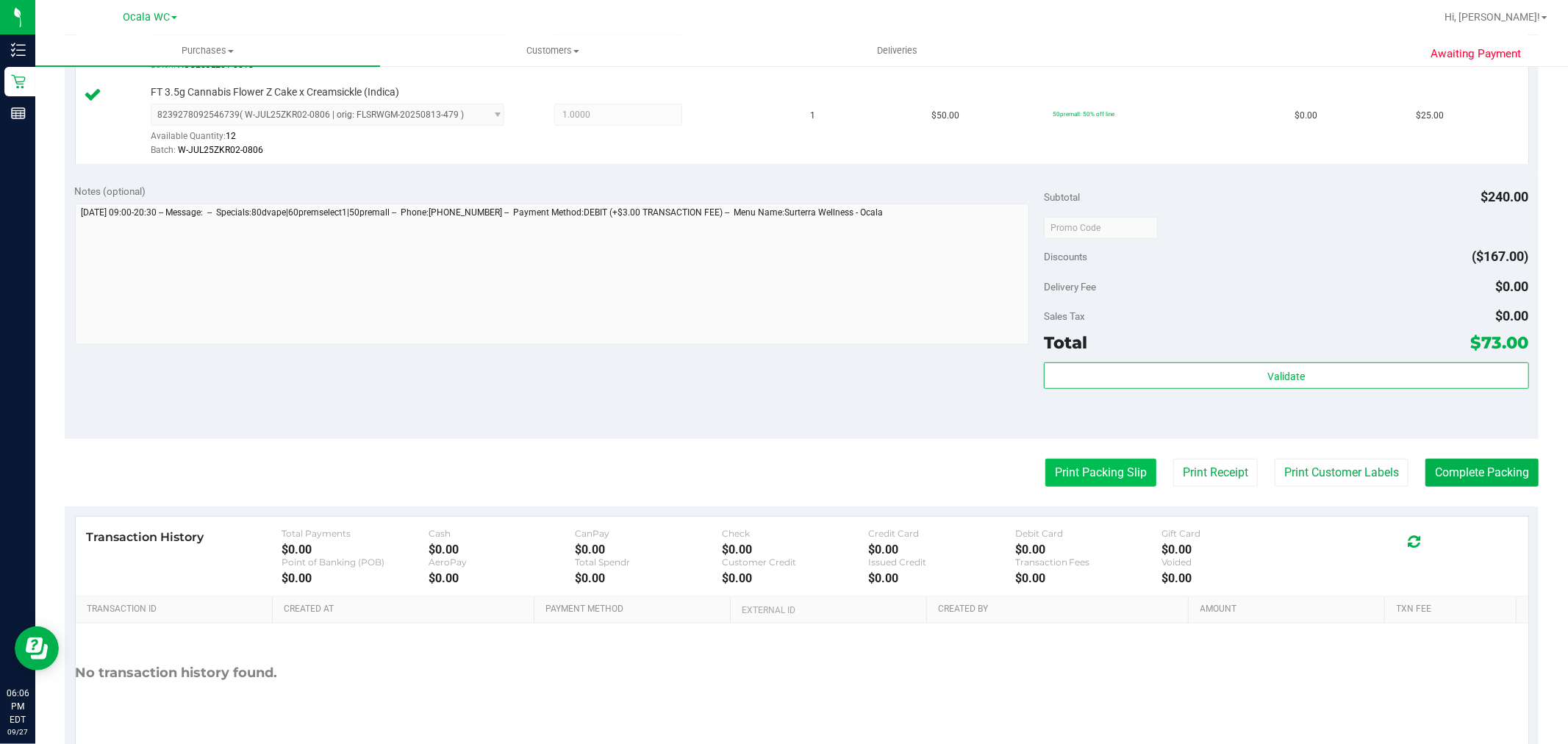
click at [1123, 471] on button "Print Packing Slip" at bounding box center [1100, 472] width 111 height 28
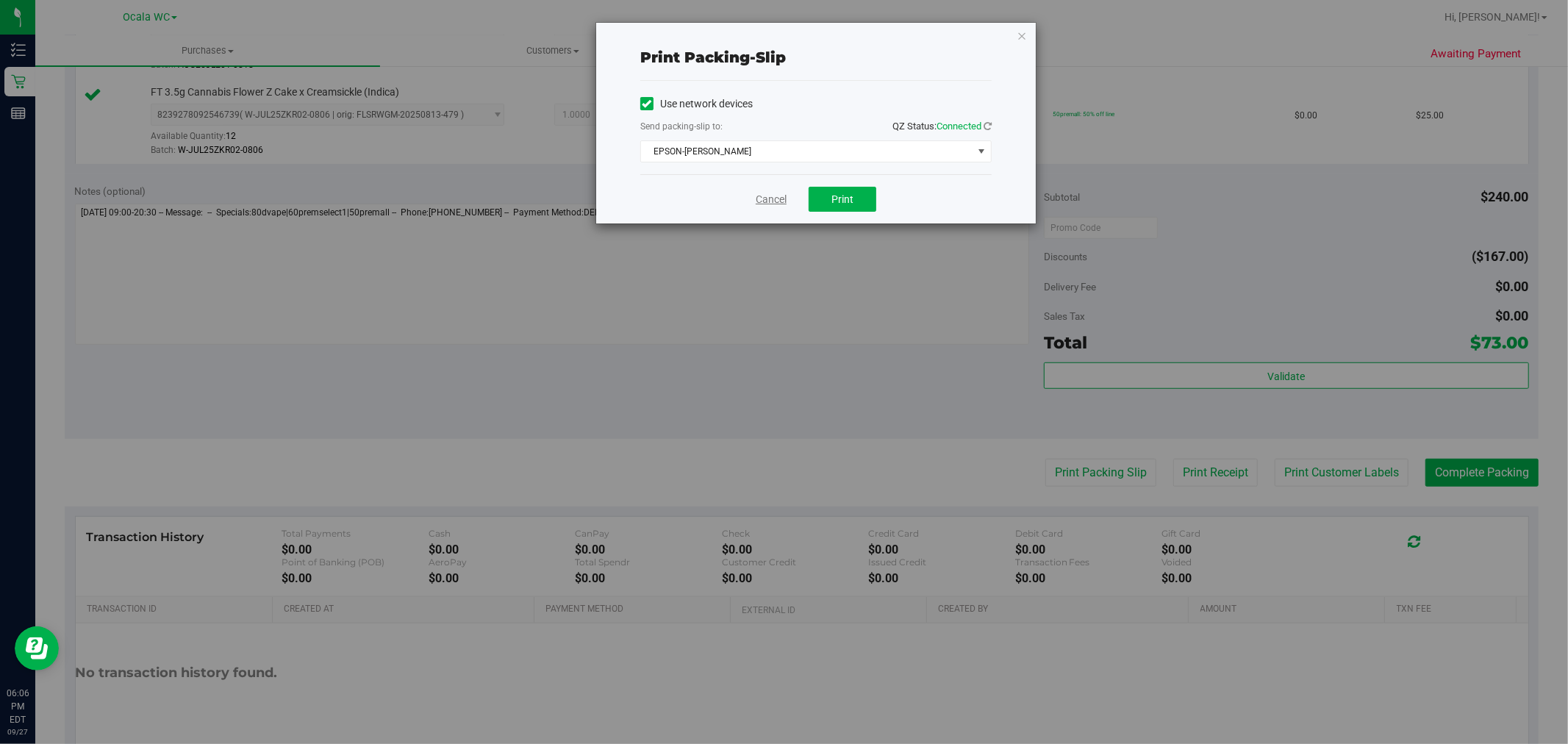
drag, startPoint x: 767, startPoint y: 211, endPoint x: 770, endPoint y: 201, distance: 10.4
click at [767, 211] on div "Cancel Print" at bounding box center [815, 199] width 351 height 49
click at [771, 195] on link "Cancel" at bounding box center [771, 199] width 31 height 15
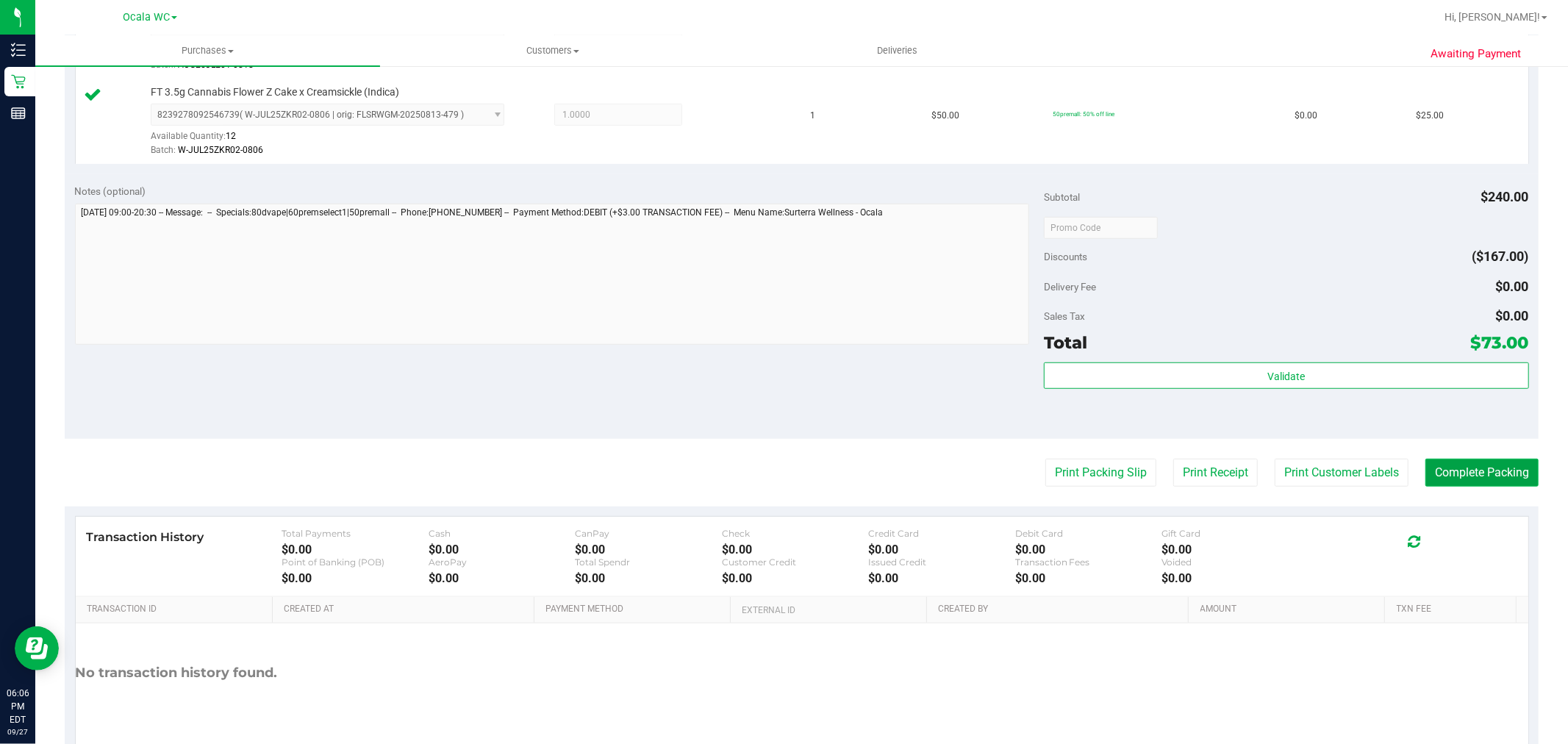
click at [1456, 466] on button "Complete Packing" at bounding box center [1481, 472] width 113 height 28
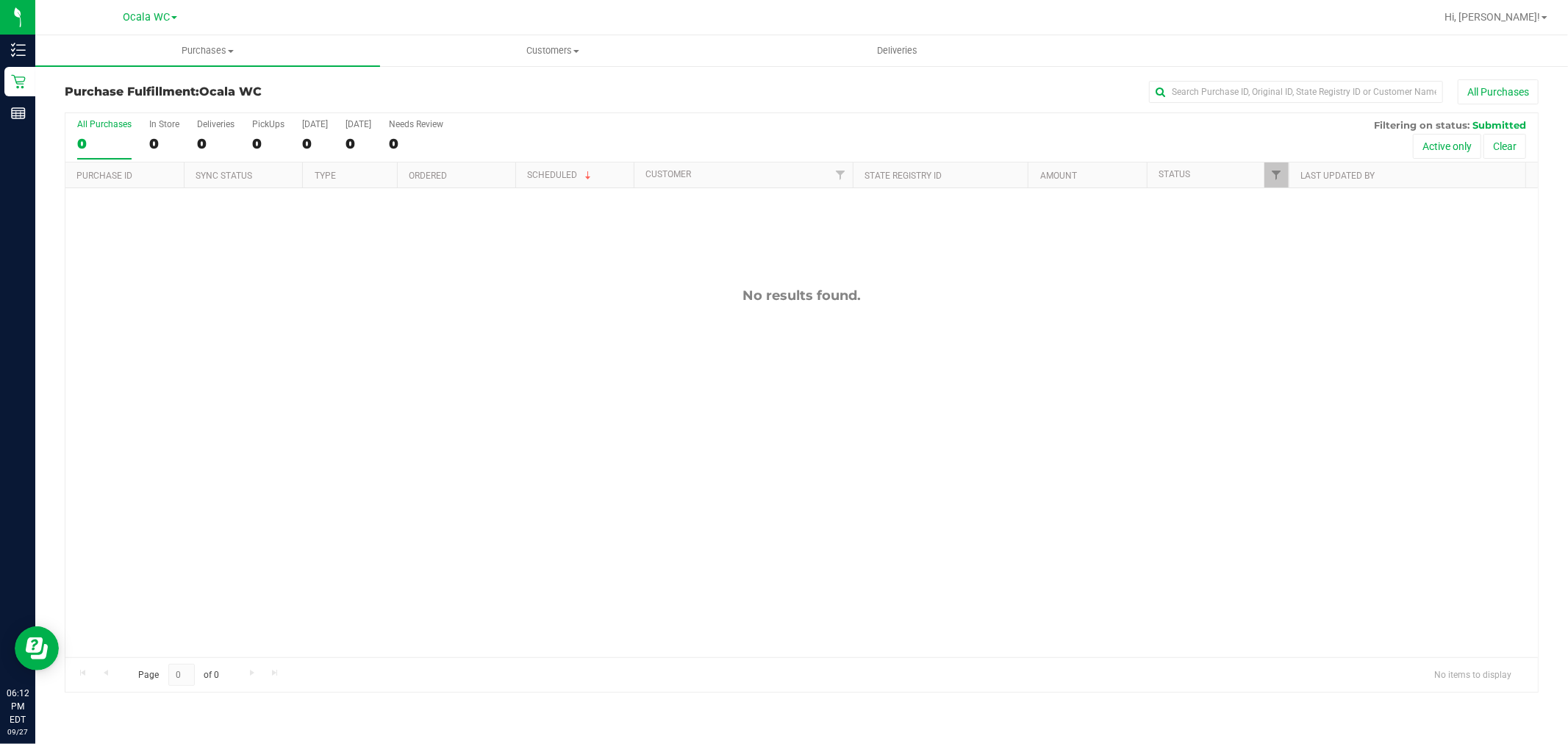
click at [251, 145] on div "All Purchases 0 In Store 0 Deliveries 0 PickUps 0 [DATE] 0 [DATE] 0 Needs Revie…" at bounding box center [801, 138] width 1472 height 49
click at [271, 136] on div "0" at bounding box center [268, 144] width 32 height 17
click at [0, 0] on input "PickUps 0" at bounding box center [0, 0] width 0 height 0
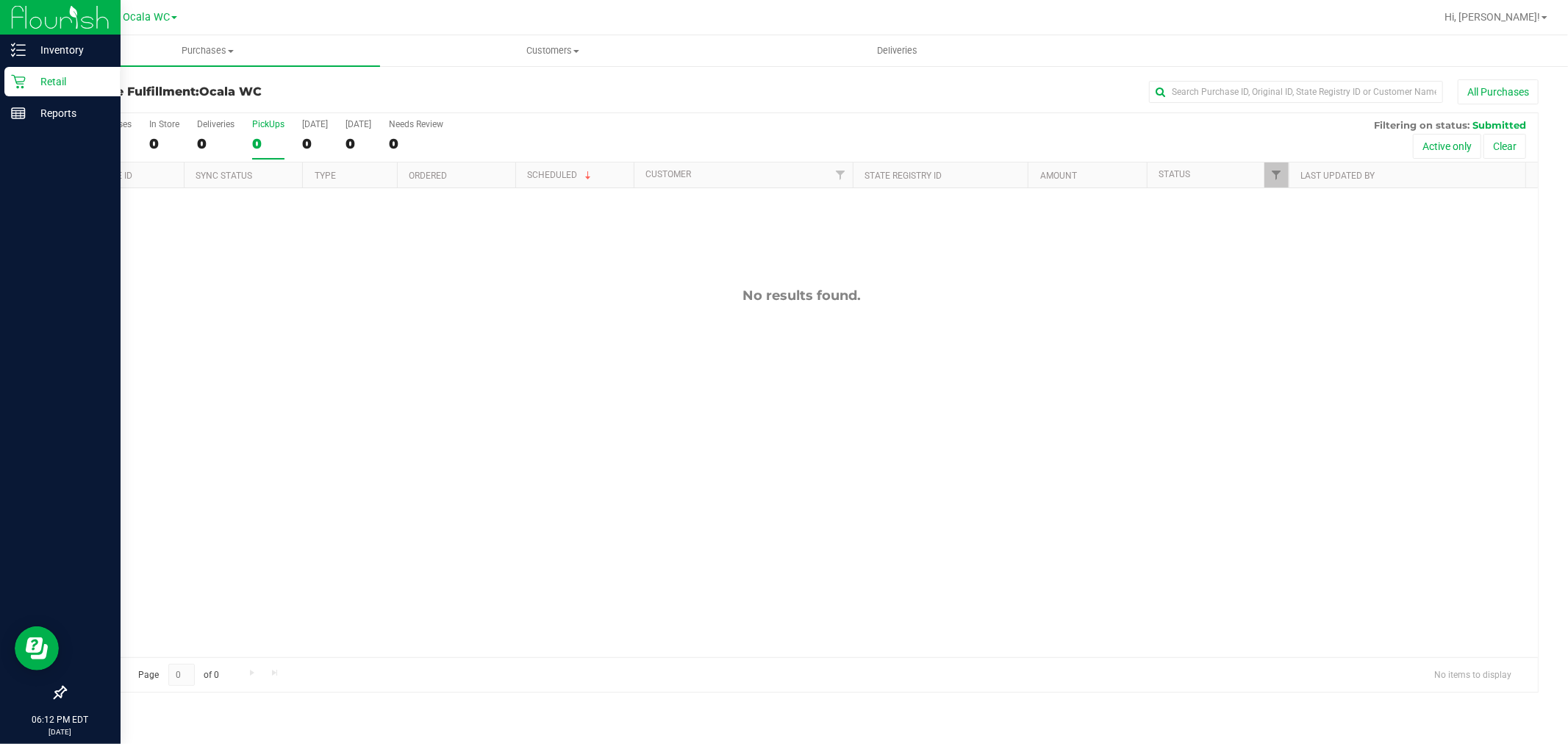
click at [41, 87] on p "Retail" at bounding box center [69, 82] width 88 height 18
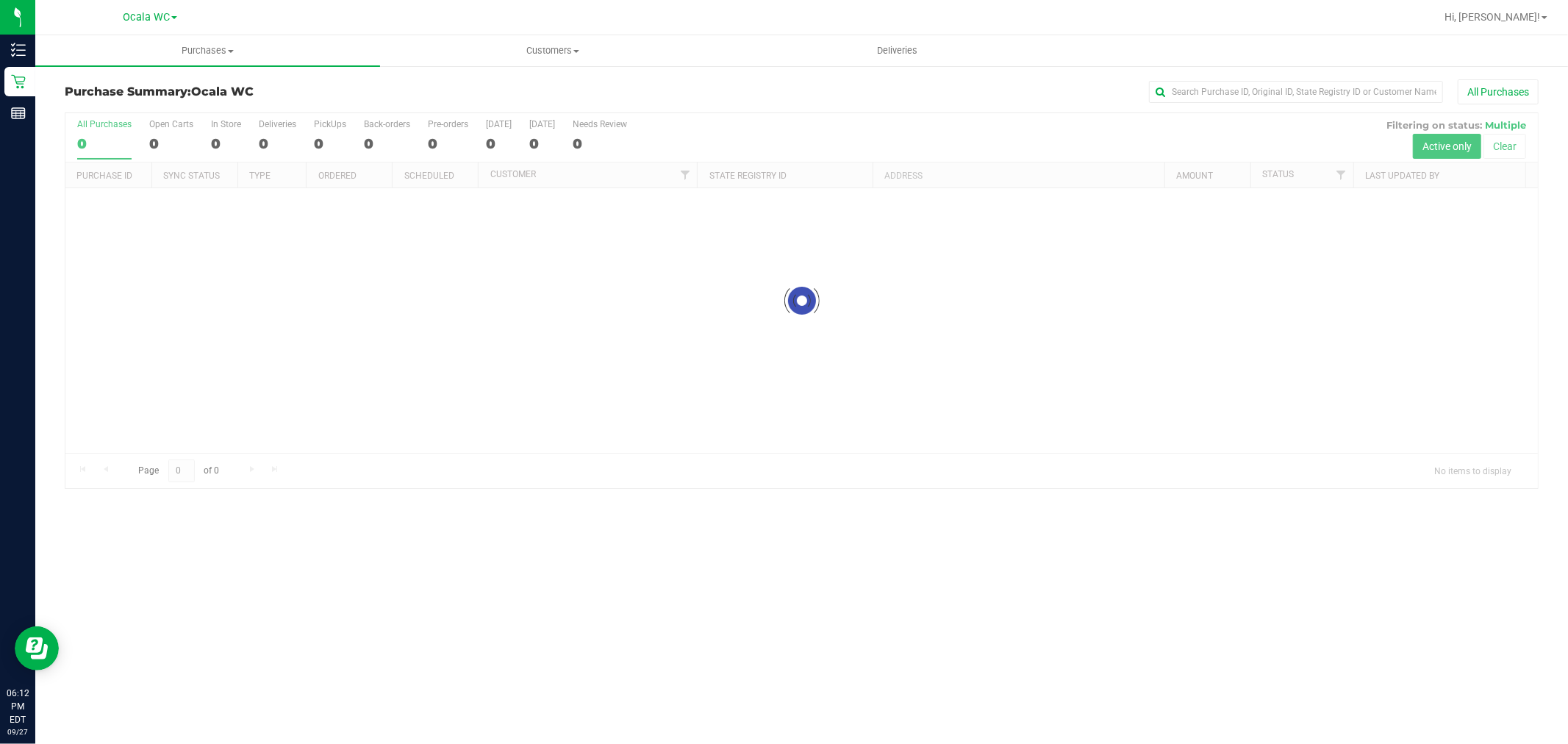
click at [314, 138] on div at bounding box center [801, 300] width 1472 height 375
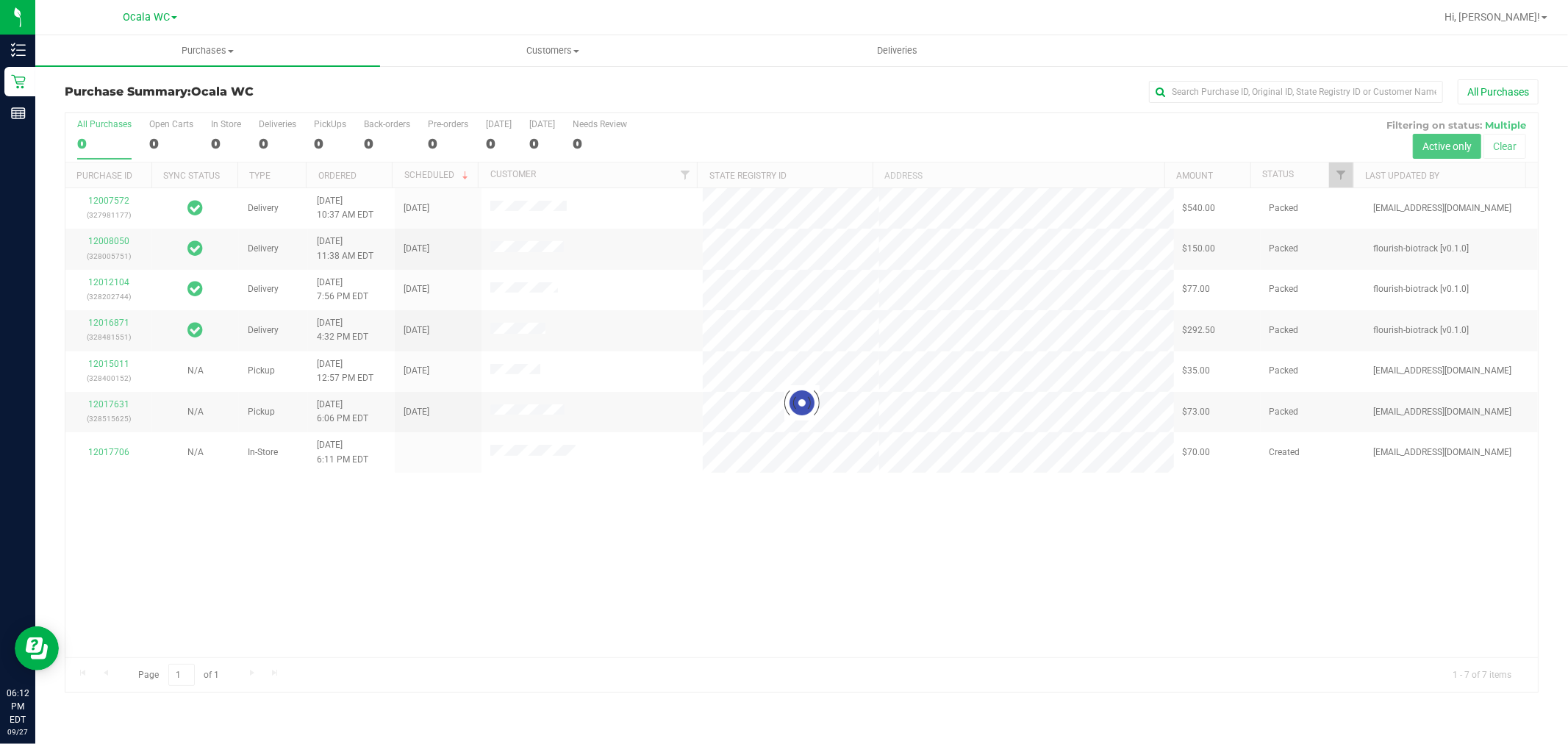
click at [320, 144] on div at bounding box center [801, 402] width 1472 height 579
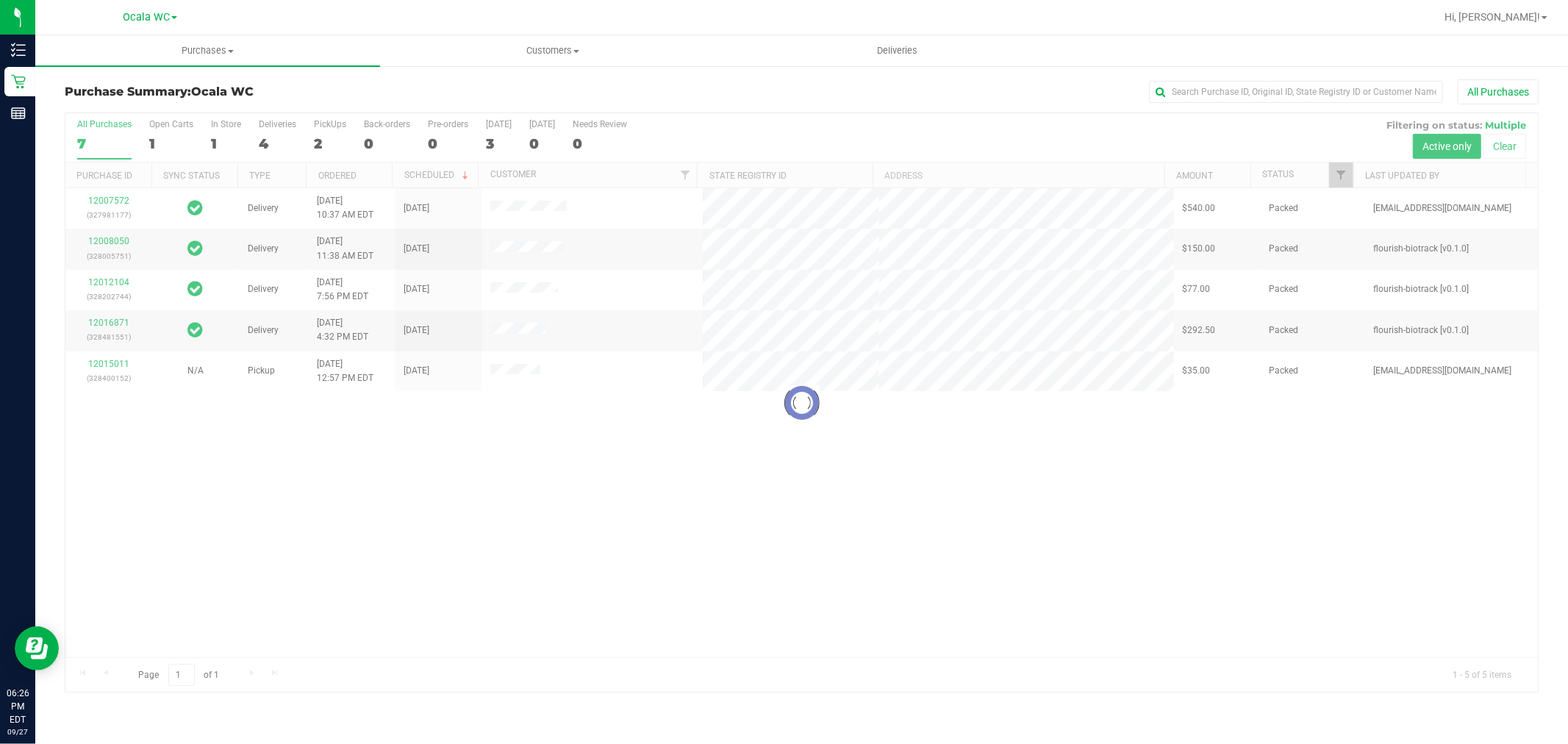
click at [1167, 549] on div at bounding box center [801, 402] width 1472 height 579
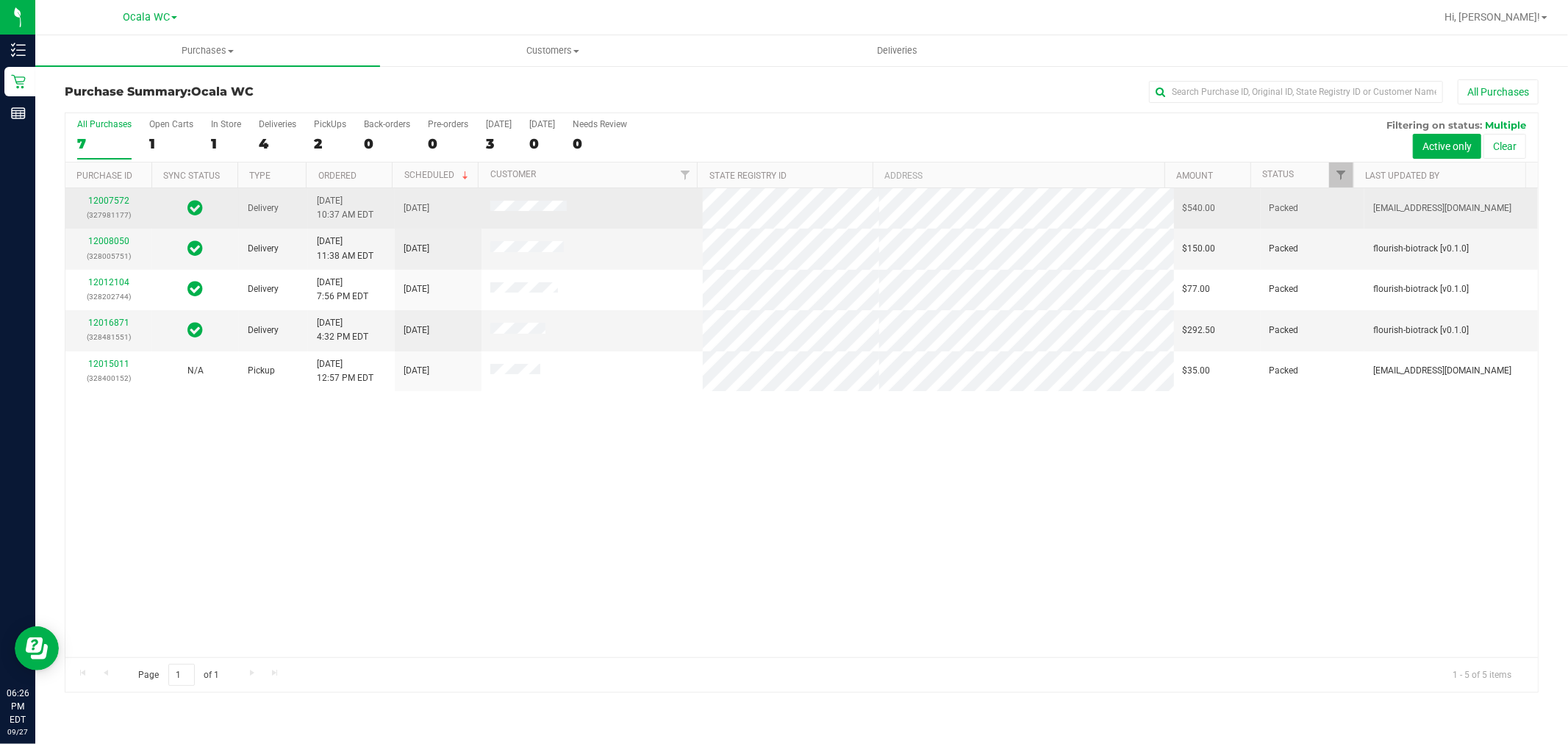
click at [1287, 192] on td "Packed" at bounding box center [1313, 209] width 105 height 41
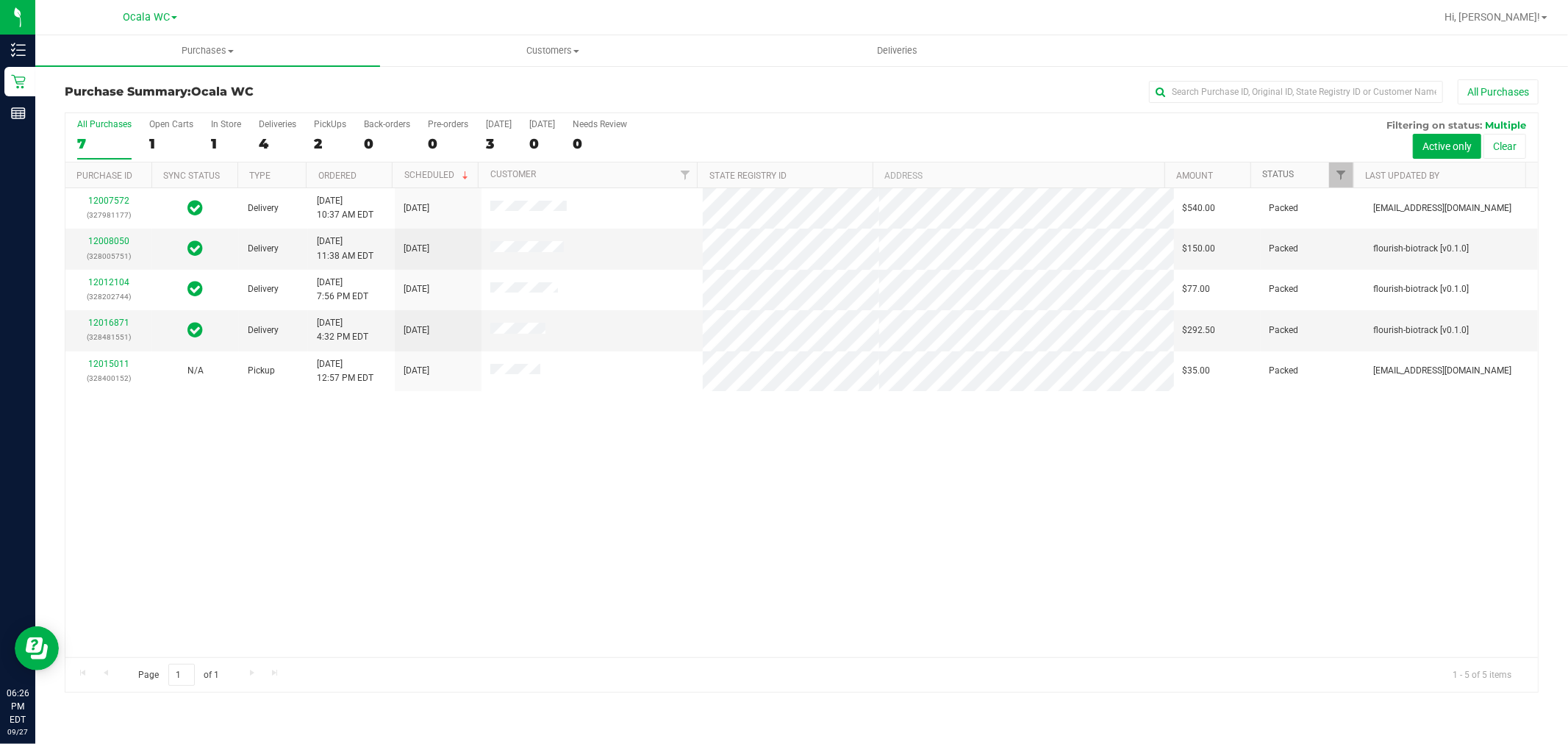
click at [1289, 170] on link "Status" at bounding box center [1277, 174] width 32 height 10
click at [1285, 167] on div at bounding box center [801, 402] width 1472 height 579
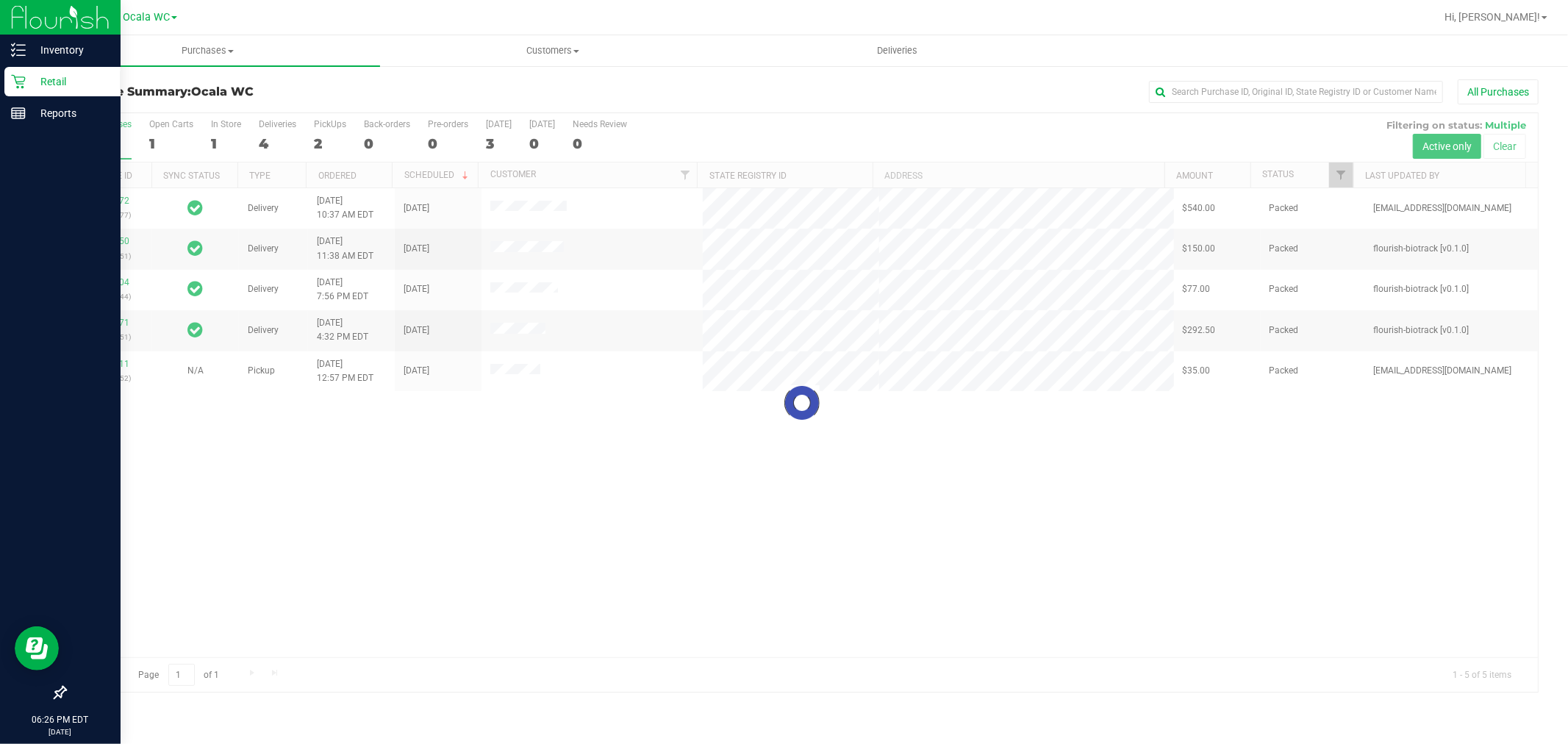
click at [30, 85] on p "Retail" at bounding box center [69, 82] width 88 height 18
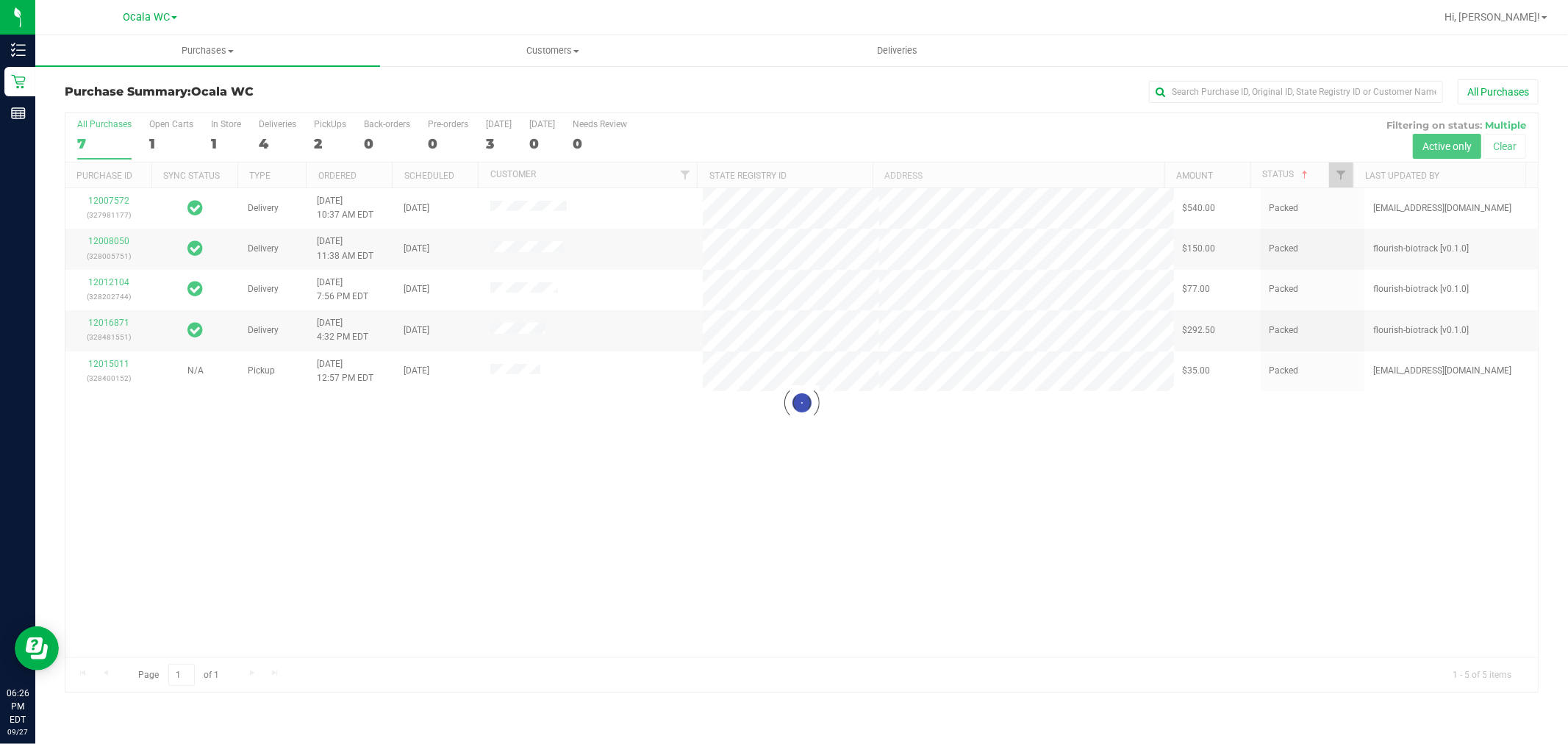
click at [1294, 165] on div at bounding box center [801, 402] width 1472 height 579
click at [1288, 181] on th "Status" at bounding box center [1302, 175] width 103 height 25
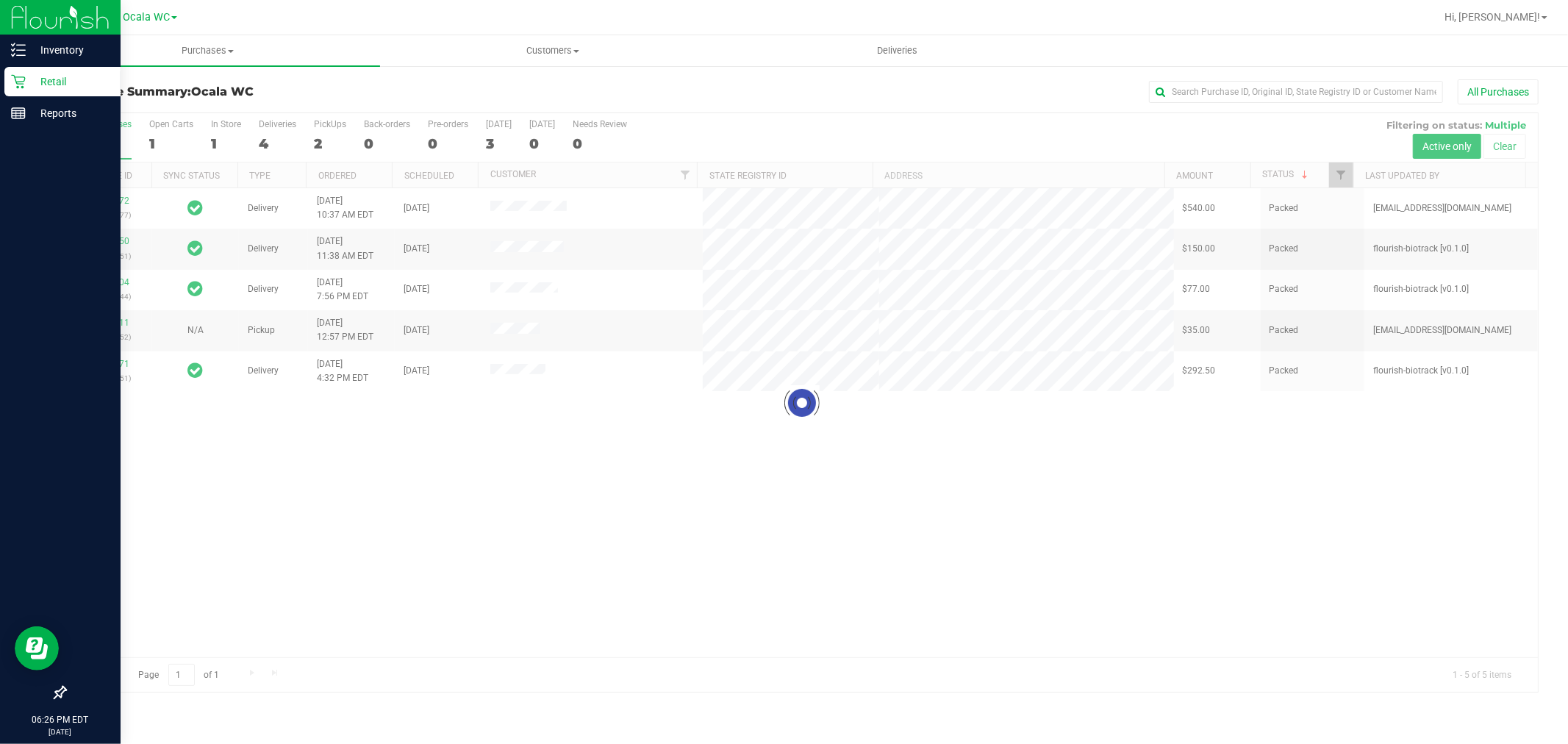
click at [25, 78] on p "Retail" at bounding box center [69, 82] width 88 height 18
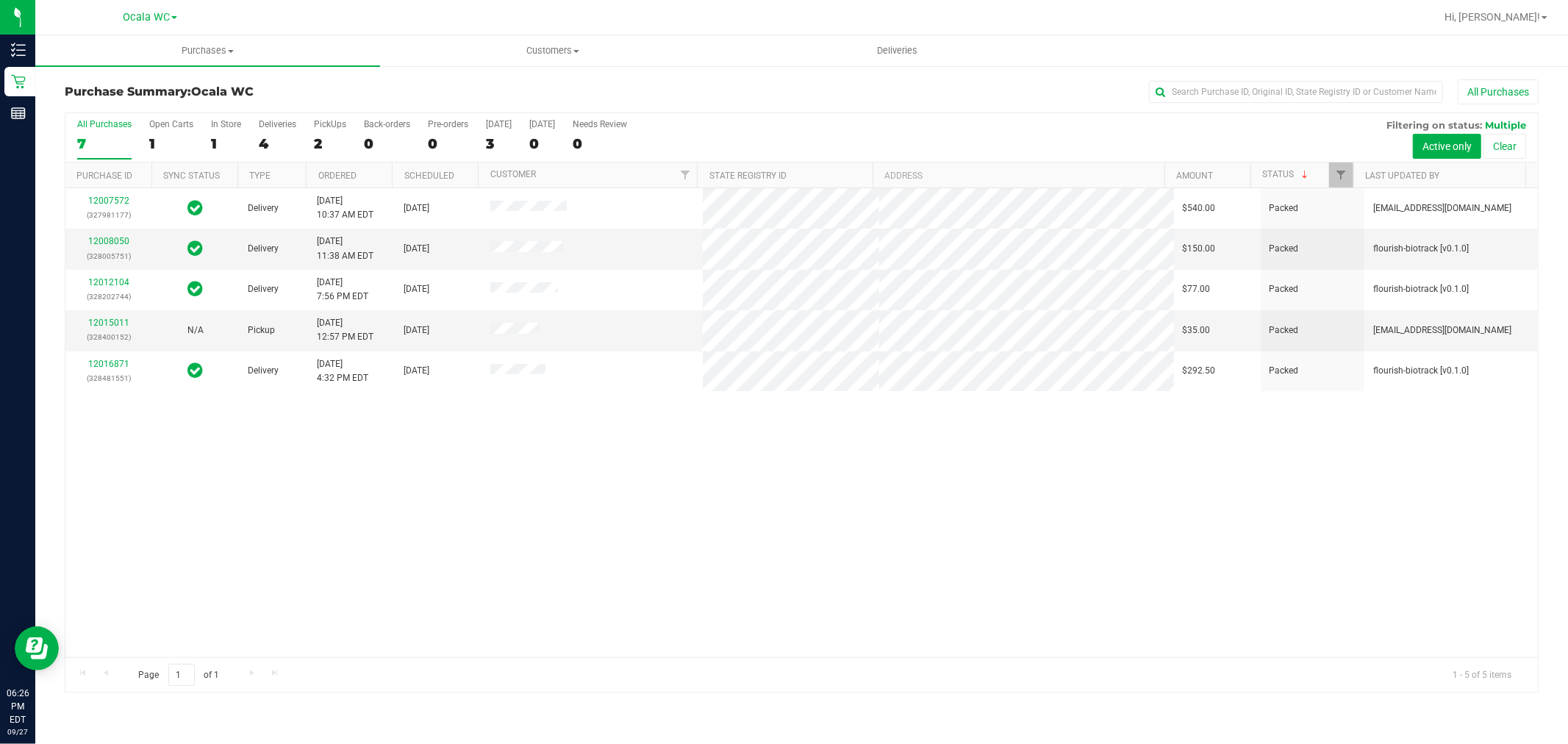
click at [1072, 546] on div "12007572 (327981177) Delivery [DATE] 10:37 AM EDT 10/1/2025 $540.00 Packed [EMA…" at bounding box center [801, 423] width 1472 height 469
click at [766, 530] on div "12007572 (327981177) Delivery [DATE] 10:37 AM EDT 10/1/2025 $540.00 Packed [EMA…" at bounding box center [801, 423] width 1472 height 469
click at [644, 565] on div "12007572 (327981177) Delivery [DATE] 10:37 AM EDT 10/1/2025 $540.00 Packed [EMA…" at bounding box center [801, 423] width 1472 height 469
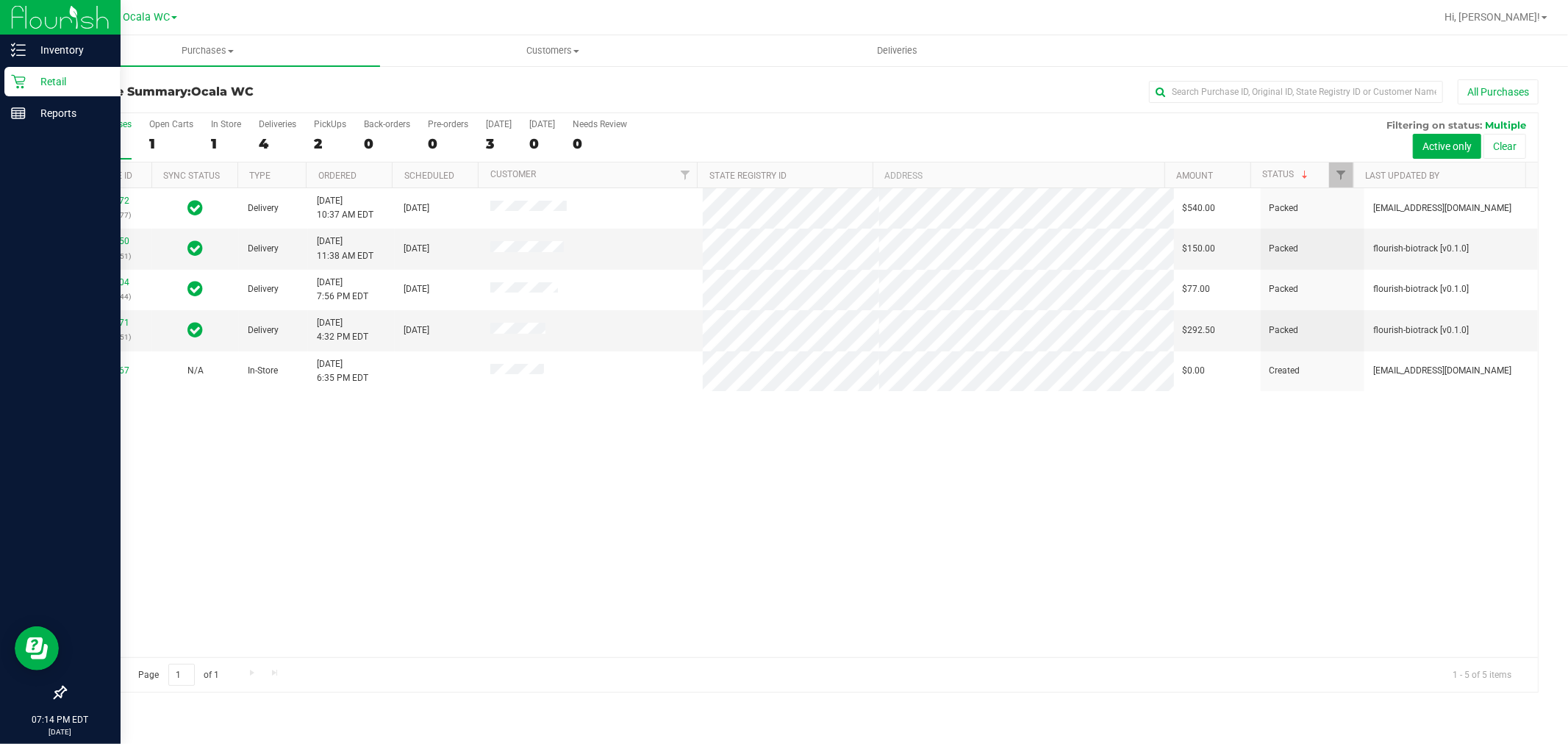
click at [71, 93] on div "Retail" at bounding box center [62, 82] width 116 height 29
click at [79, 64] on div "Inventory" at bounding box center [62, 50] width 116 height 29
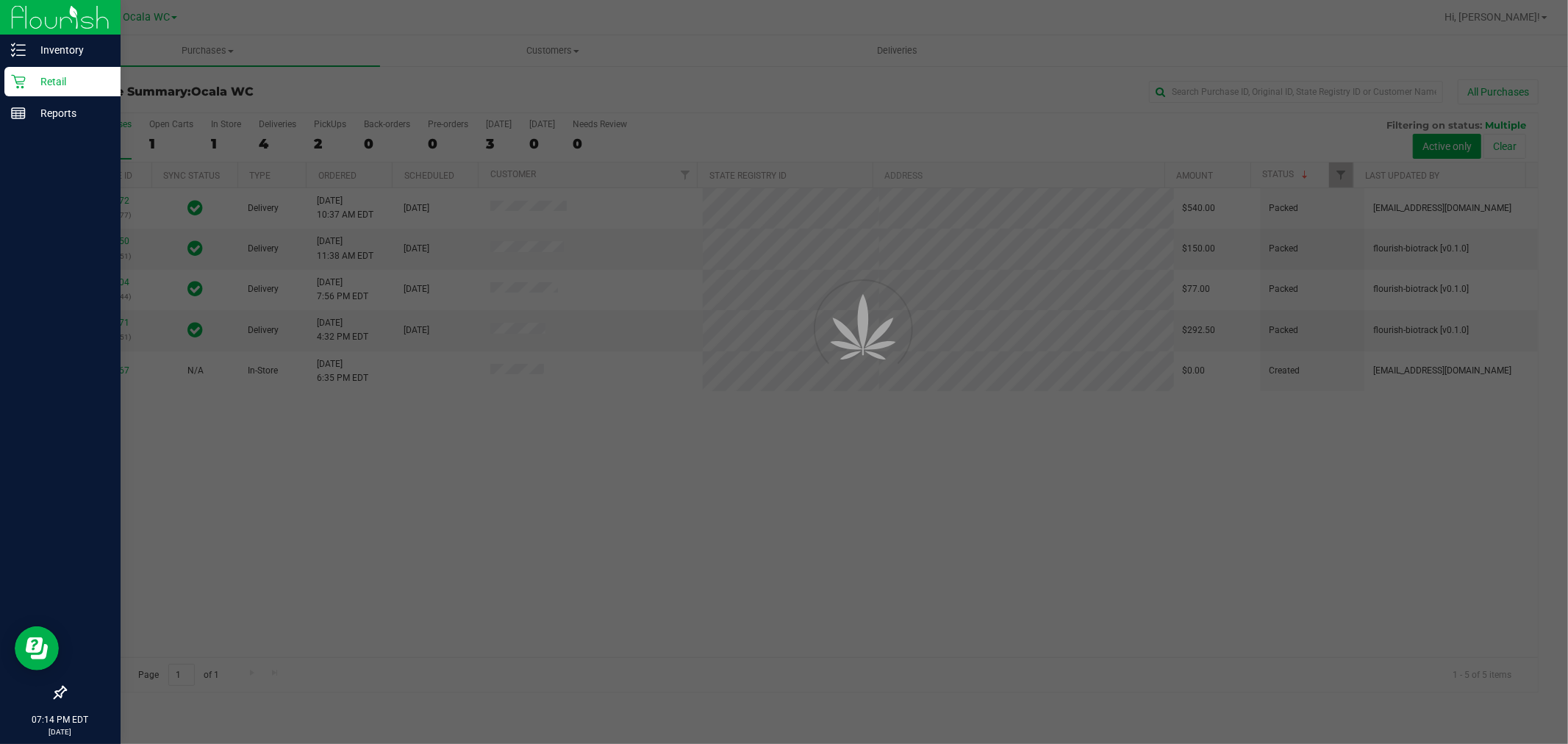
click at [85, 76] on p "Retail" at bounding box center [69, 82] width 88 height 18
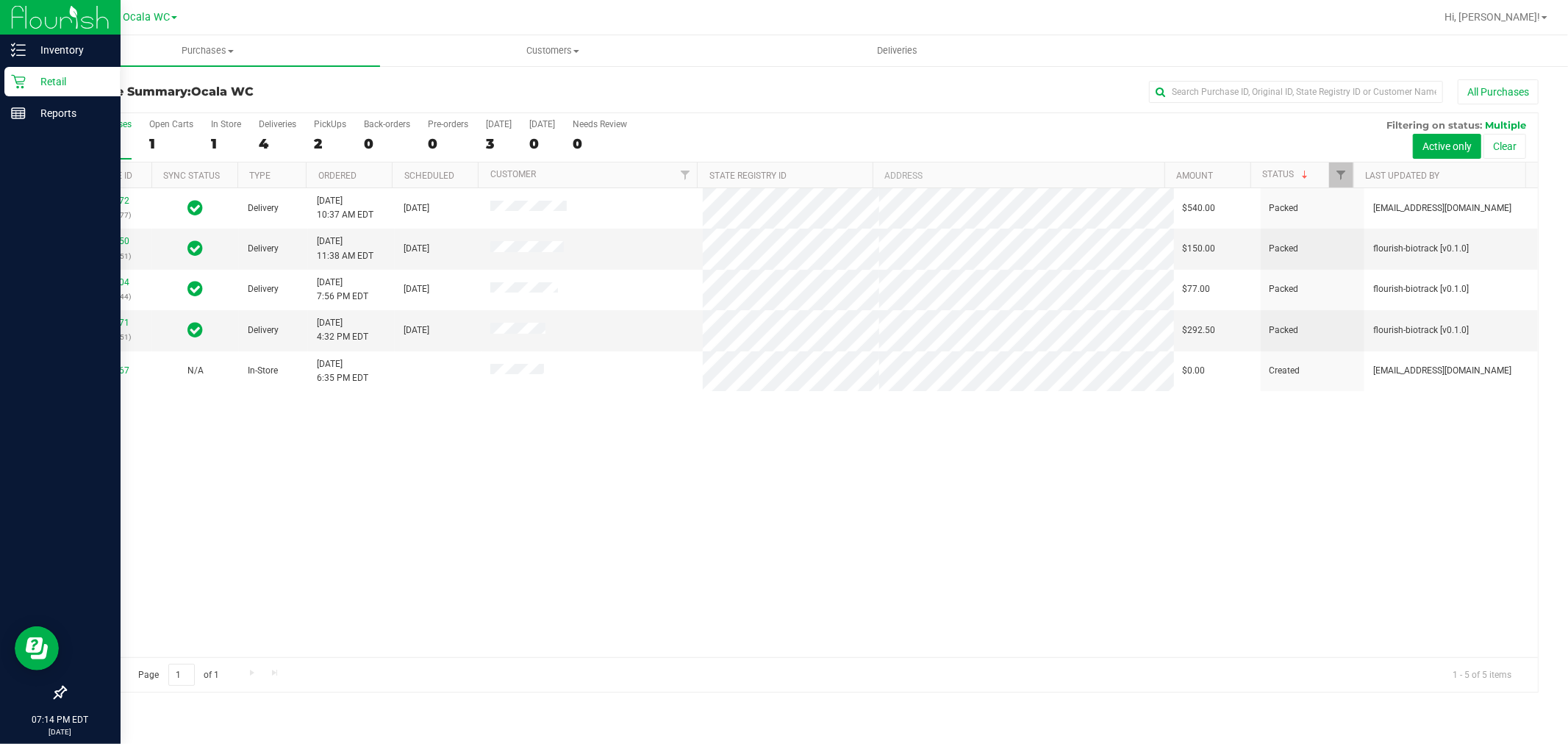
click at [85, 76] on p "Retail" at bounding box center [69, 82] width 88 height 18
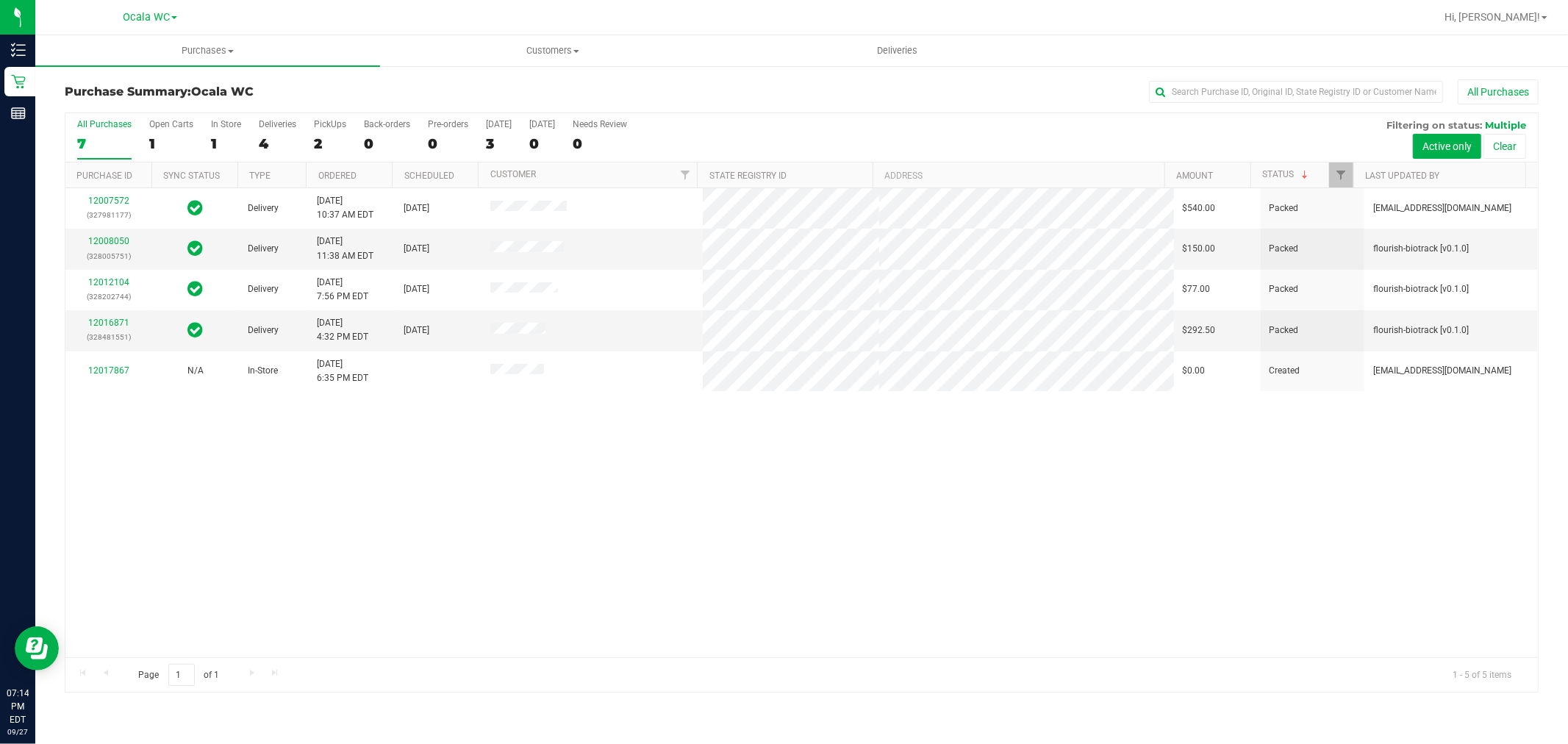
click at [550, 552] on div "12007572 (327981177) Delivery [DATE] 10:37 AM EDT 10/1/2025 $540.00 Packed [EMA…" at bounding box center [801, 423] width 1472 height 469
click at [512, 586] on div "12007572 (327981177) Delivery [DATE] 10:37 AM EDT 10/1/2025 $540.00 Packed [EMA…" at bounding box center [801, 423] width 1472 height 469
click at [986, 497] on div at bounding box center [801, 402] width 1472 height 579
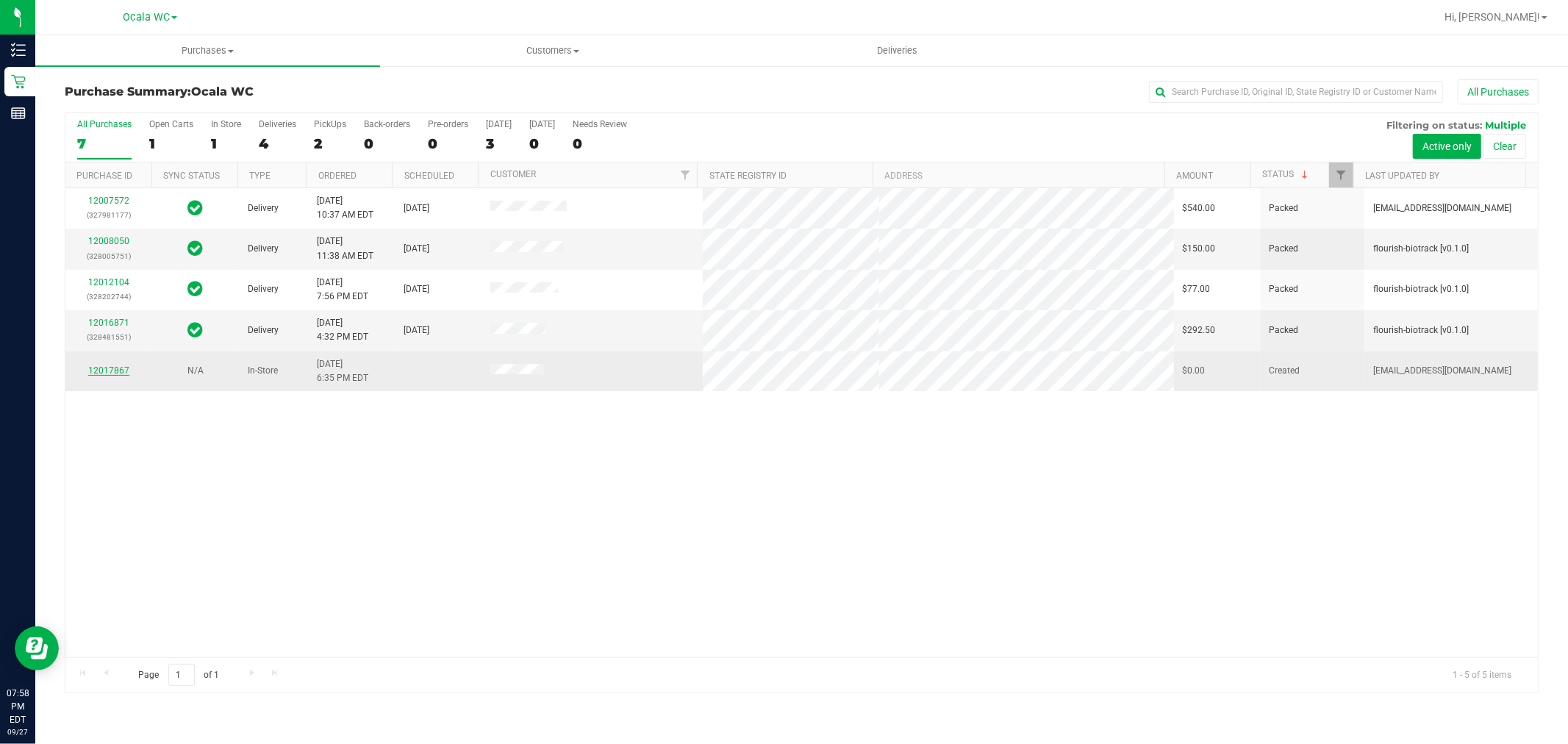
click at [122, 372] on link "12017867" at bounding box center [109, 370] width 42 height 10
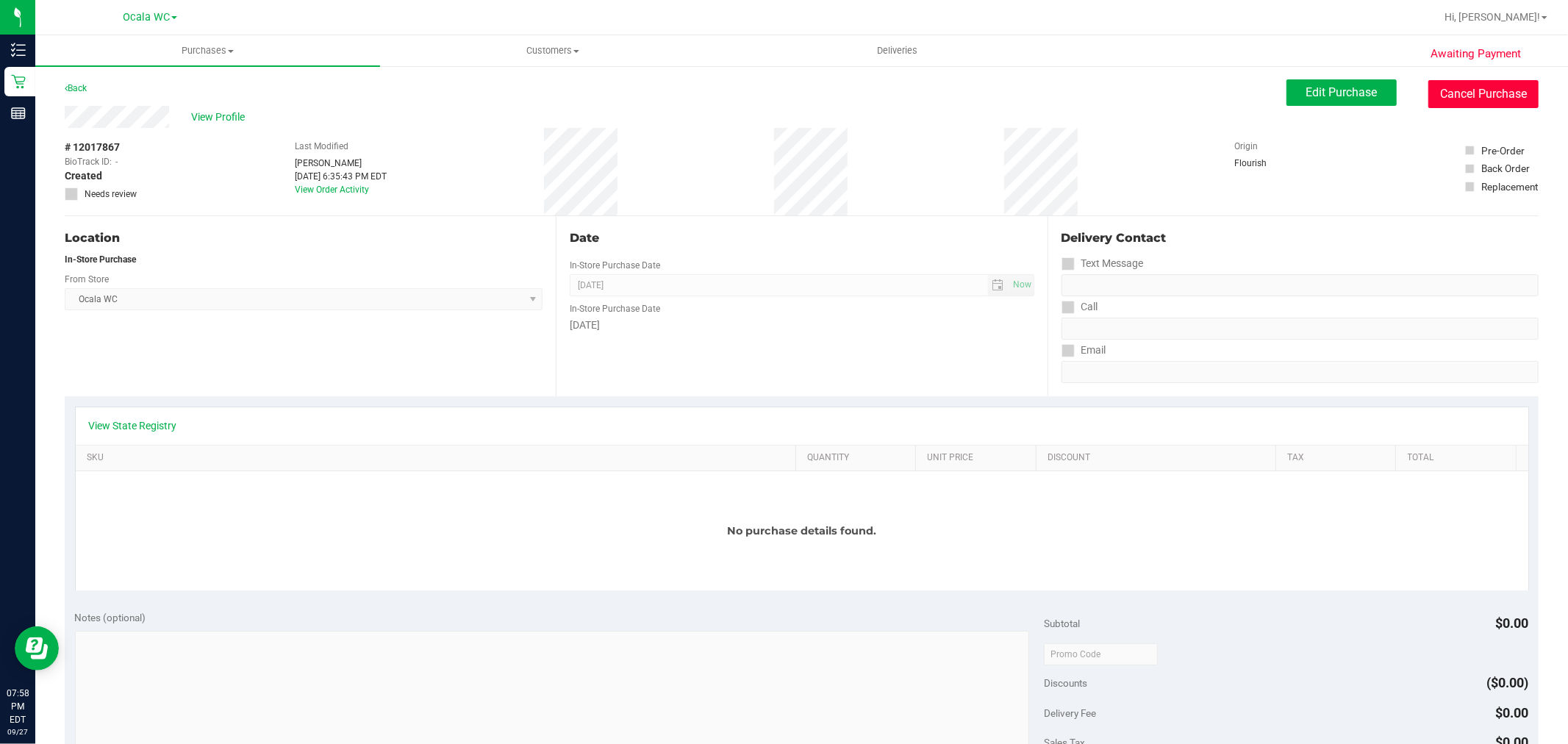
click at [1436, 94] on button "Cancel Purchase" at bounding box center [1483, 94] width 110 height 28
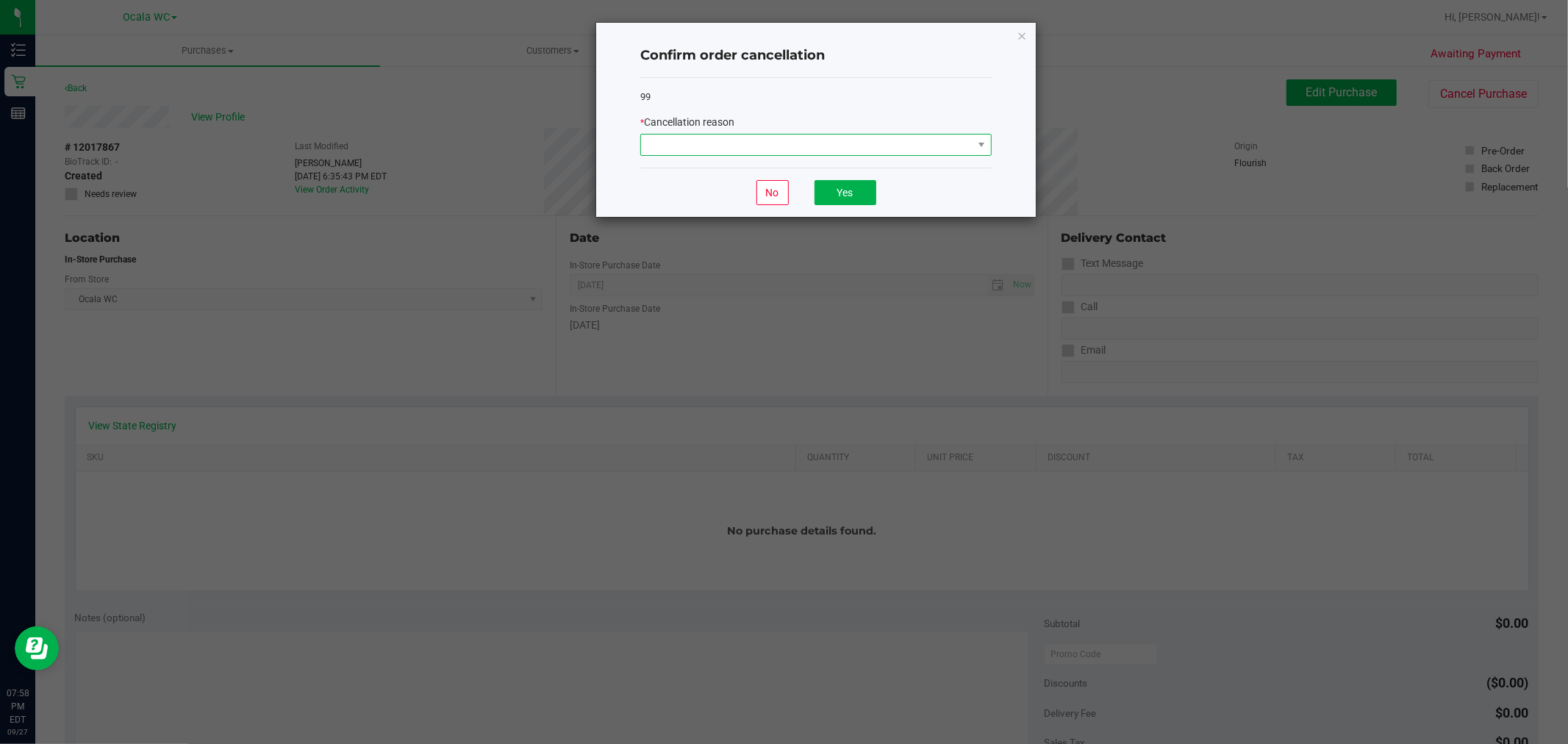
click at [738, 155] on span at bounding box center [806, 145] width 331 height 21
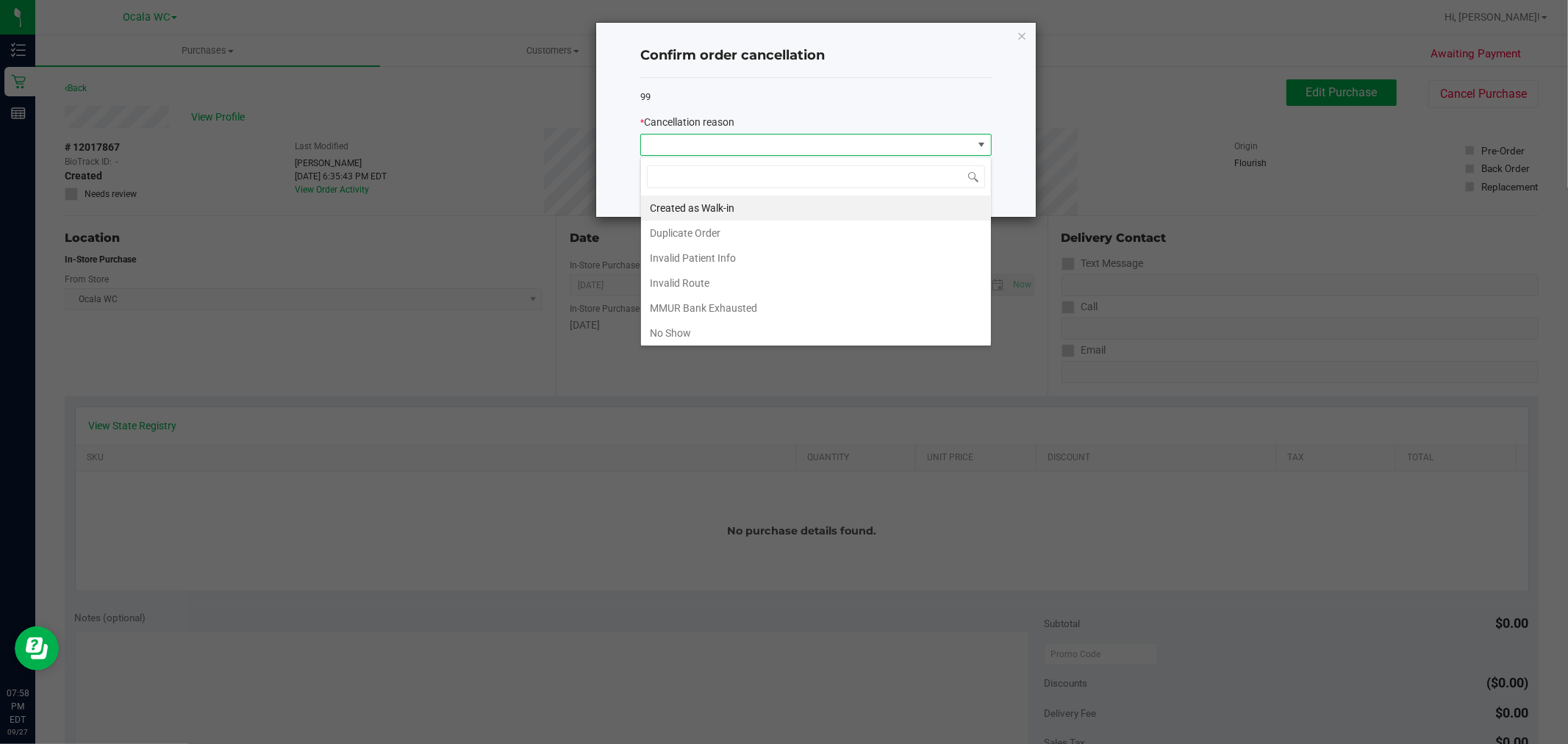
scroll to position [22, 351]
click at [697, 238] on li "Duplicate Order" at bounding box center [815, 233] width 350 height 25
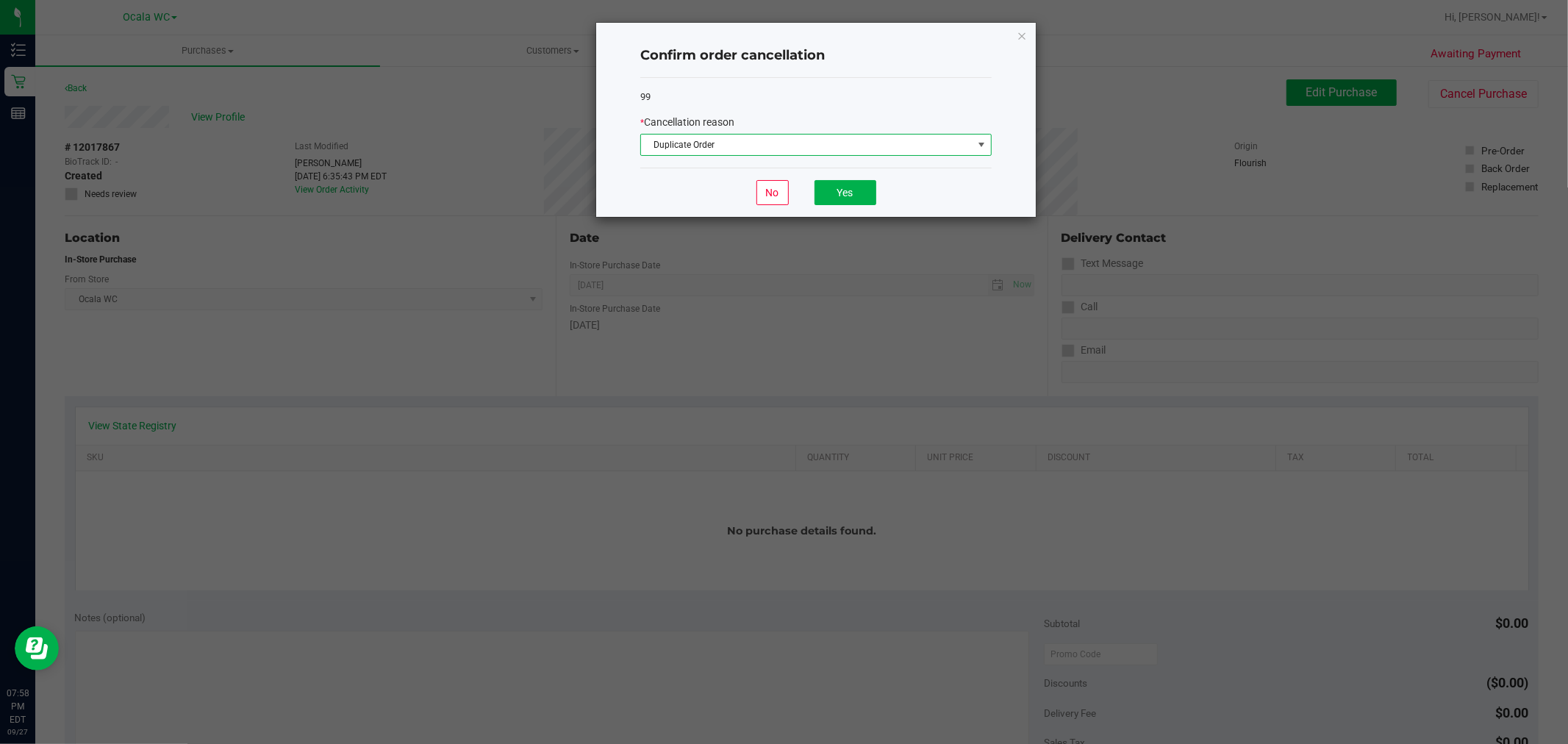
click at [811, 192] on div "No Yes" at bounding box center [815, 192] width 351 height 49
click at [841, 192] on button "Yes" at bounding box center [845, 192] width 62 height 25
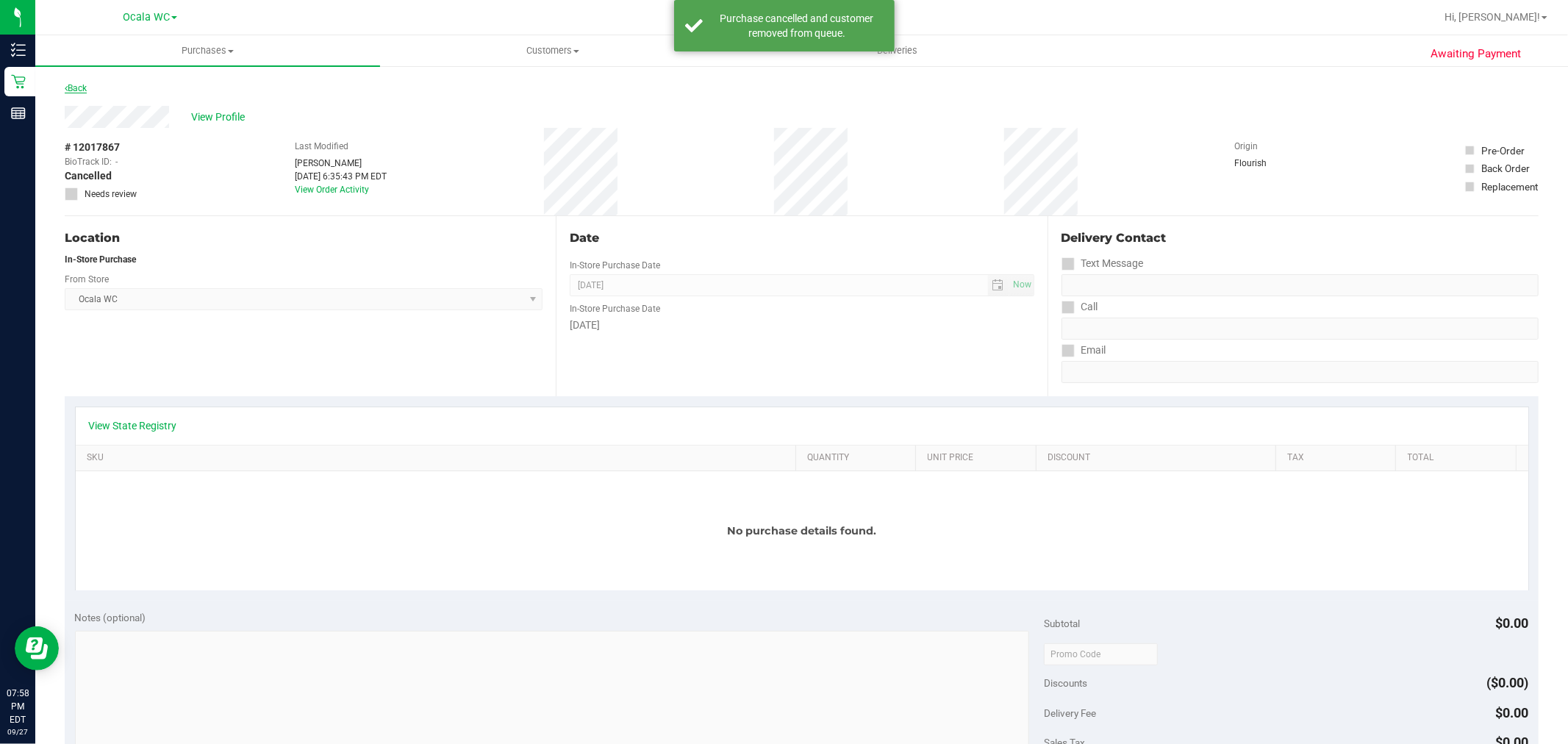
click at [84, 86] on link "Back" at bounding box center [75, 88] width 22 height 10
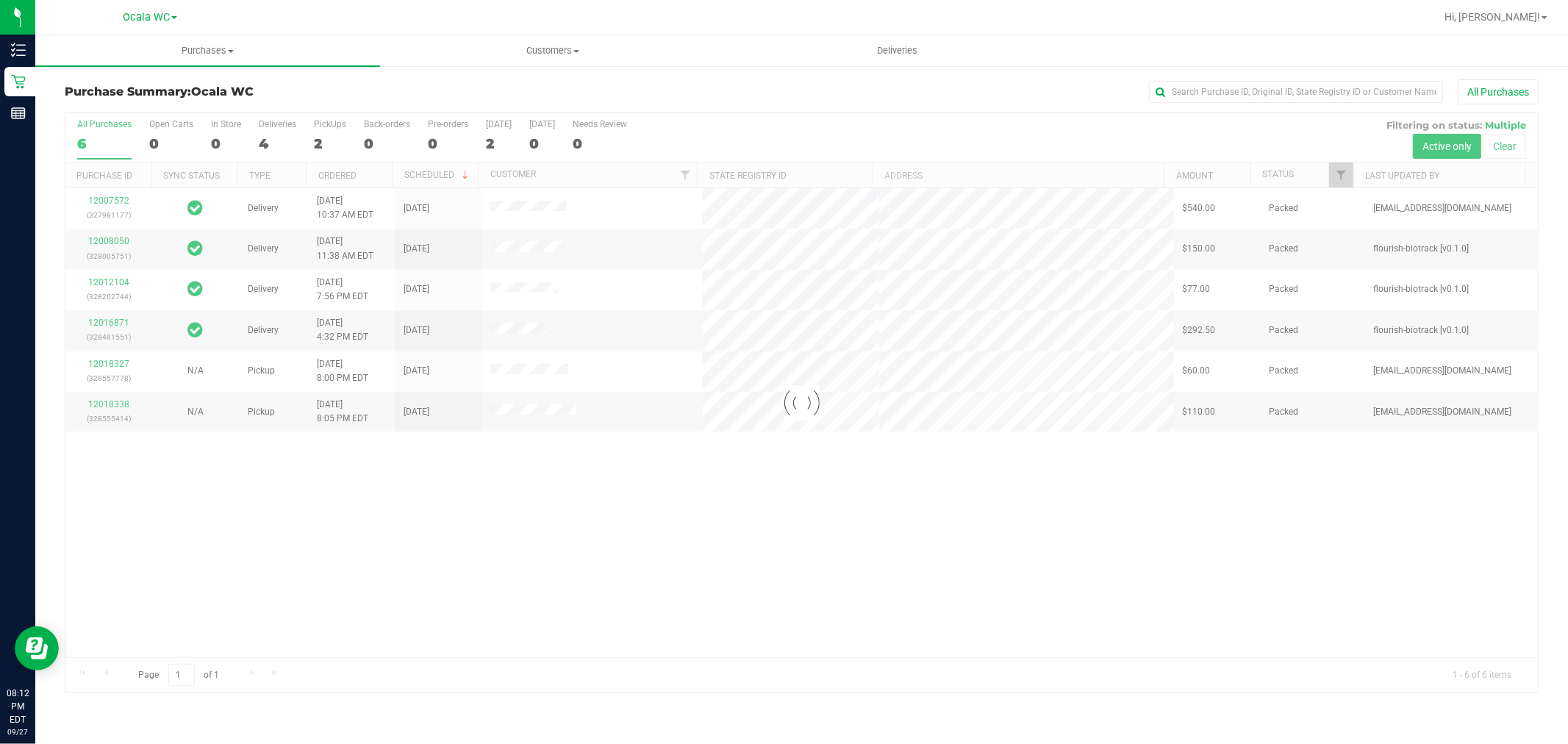
click at [869, 640] on div at bounding box center [801, 402] width 1472 height 579
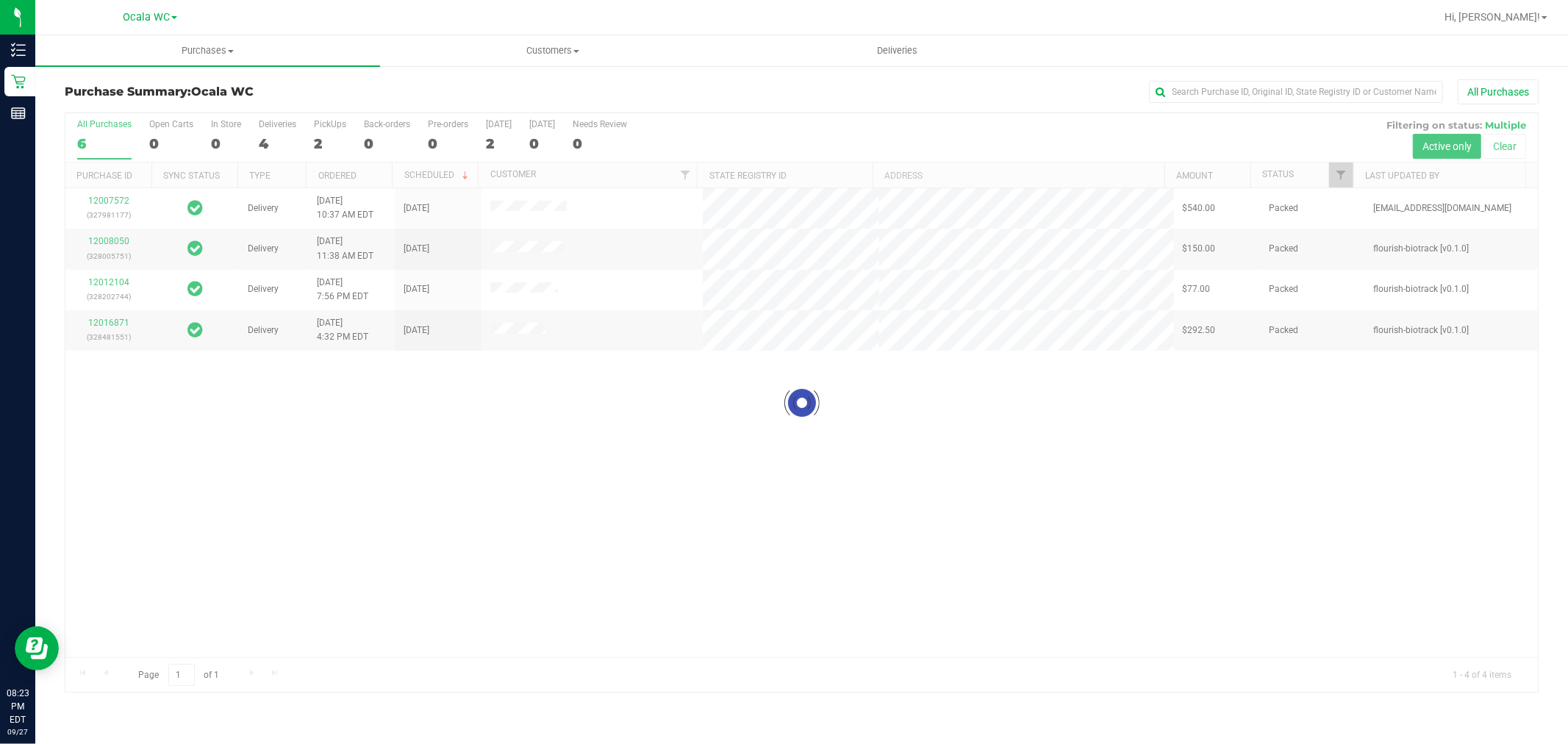
click at [524, 672] on div at bounding box center [801, 402] width 1472 height 579
click at [1046, 568] on div "12007572 (327981177) Delivery [DATE] 10:37 AM EDT 10/1/2025 $540.00 Packed [EMA…" at bounding box center [801, 423] width 1472 height 469
click at [262, 137] on div "4" at bounding box center [277, 144] width 38 height 17
click at [0, 0] on input "Deliveries 4" at bounding box center [0, 0] width 0 height 0
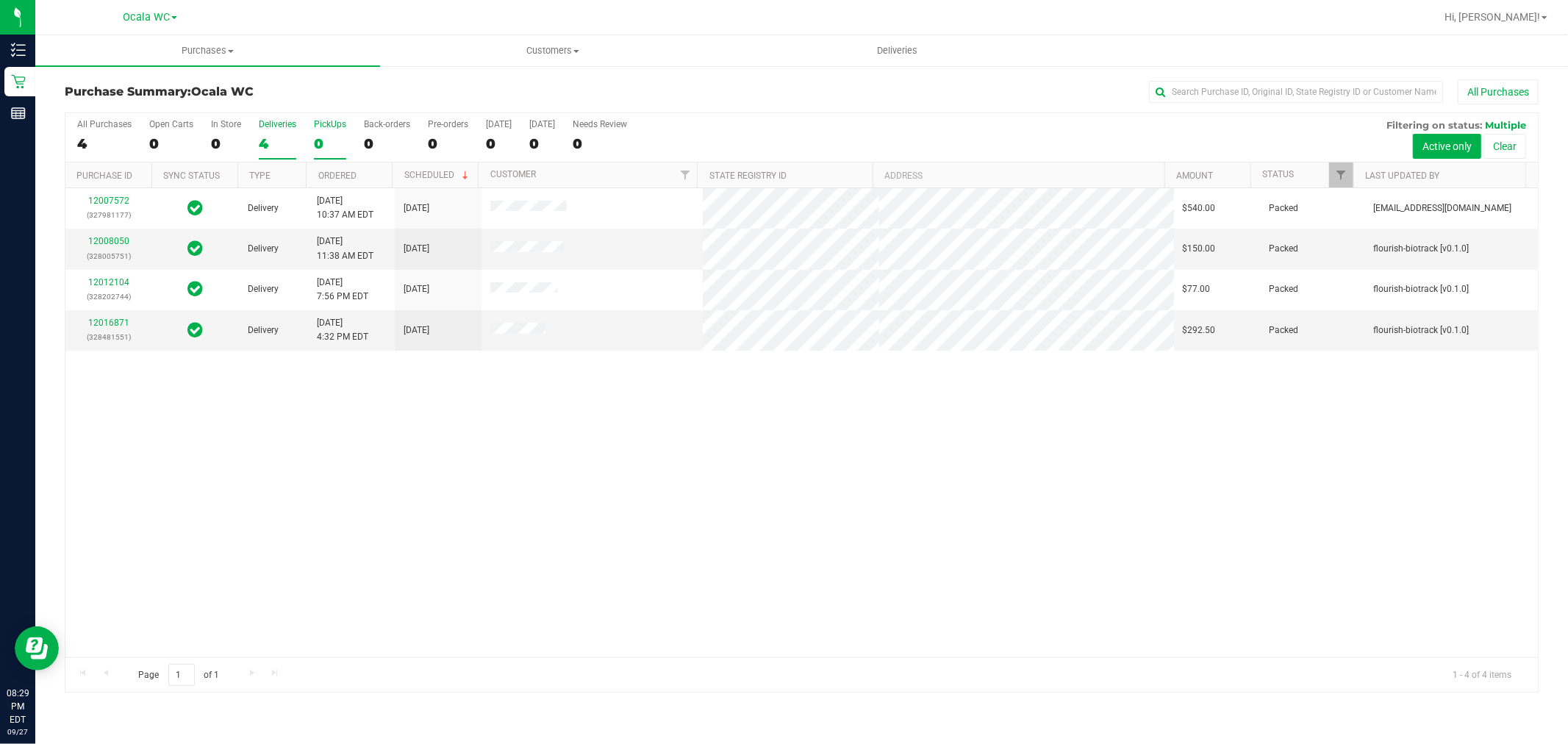
click at [316, 145] on div "0" at bounding box center [330, 144] width 32 height 17
click at [0, 0] on input "PickUps 0" at bounding box center [0, 0] width 0 height 0
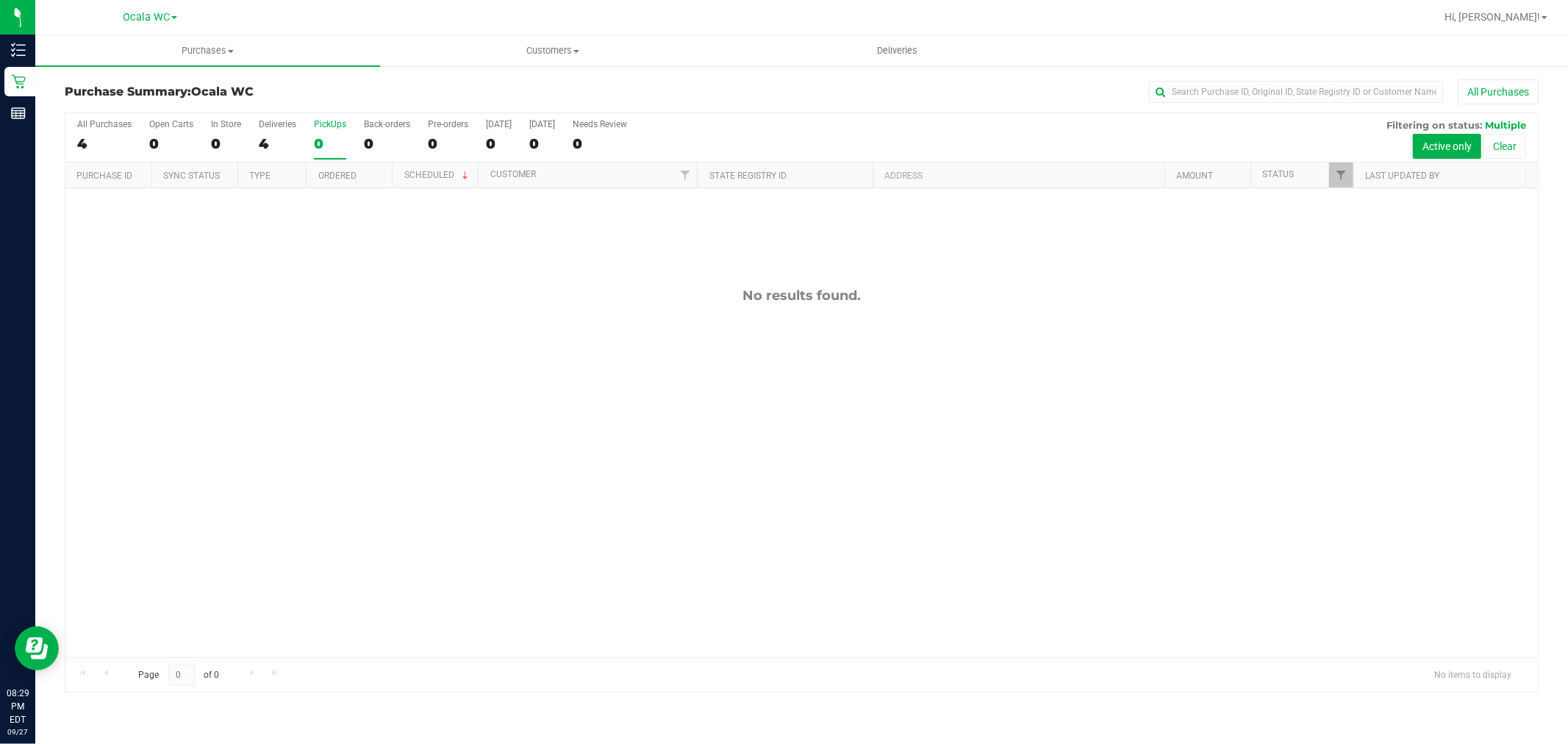
click at [488, 490] on div "No results found." at bounding box center [801, 472] width 1472 height 569
